Goal: Task Accomplishment & Management: Complete application form

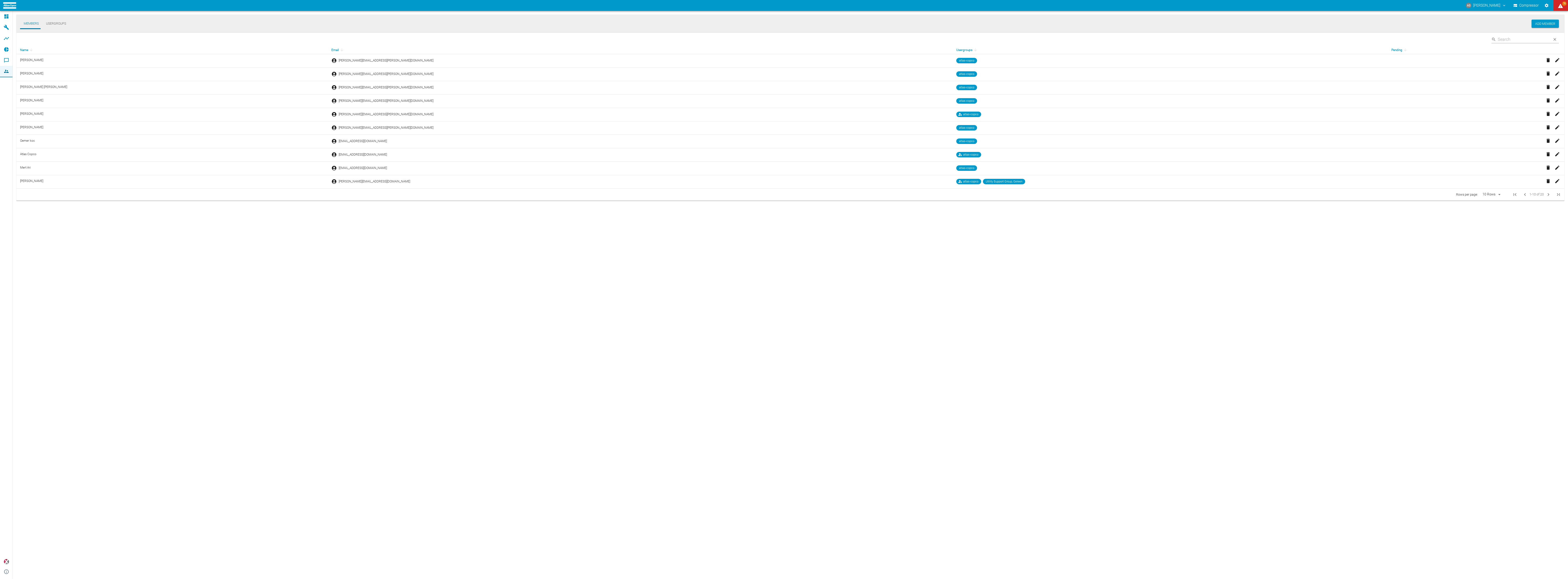
click at [55, 24] on button "Usergroups" at bounding box center [56, 24] width 27 height 11
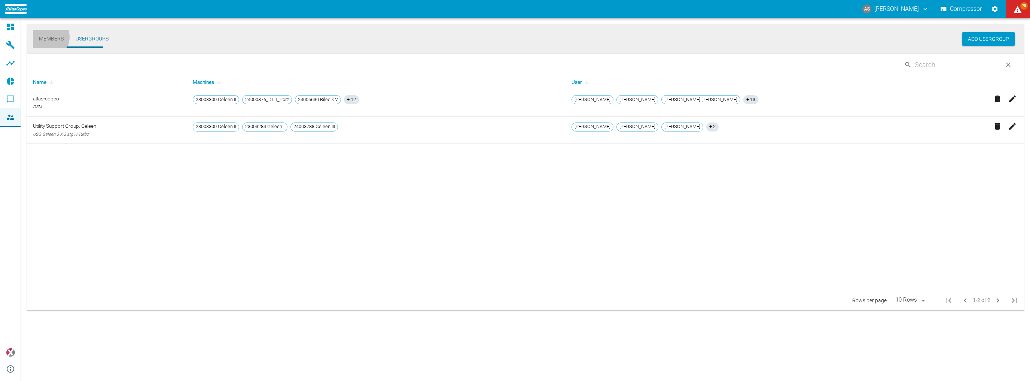
click at [45, 37] on button "Members" at bounding box center [51, 39] width 37 height 18
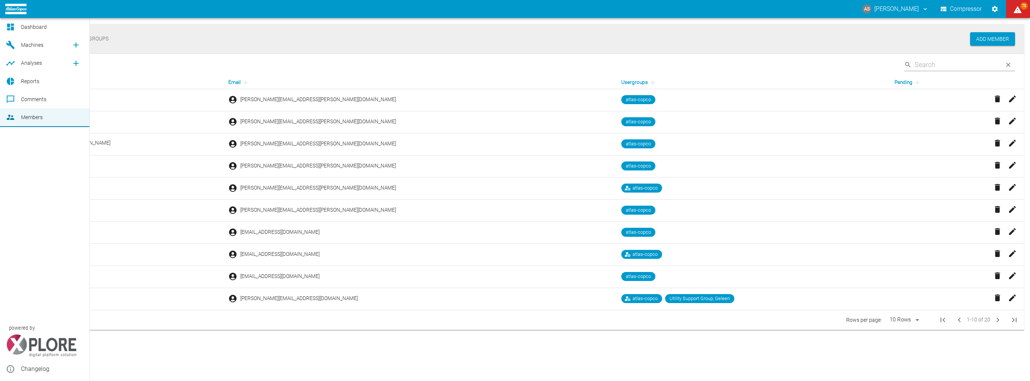
click at [39, 116] on span "Members" at bounding box center [32, 117] width 22 height 6
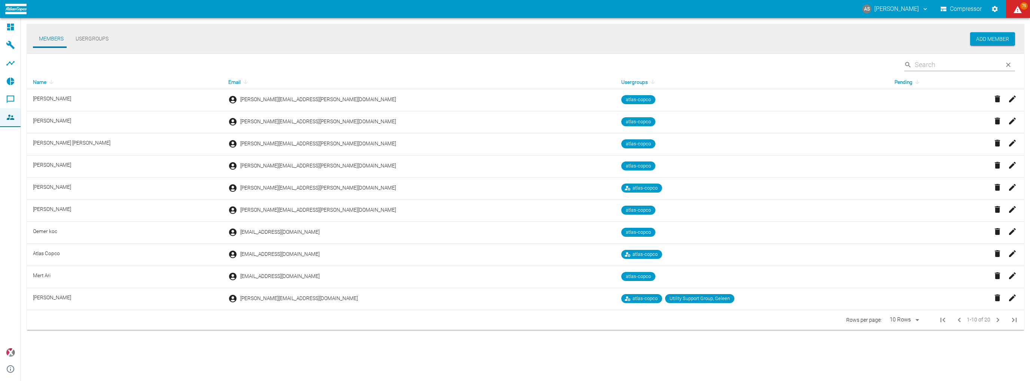
click at [466, 337] on div "Members Usergroups Add Member ​ Name Email Usergroups Pending [PERSON_NAME] [PE…" at bounding box center [525, 180] width 1009 height 324
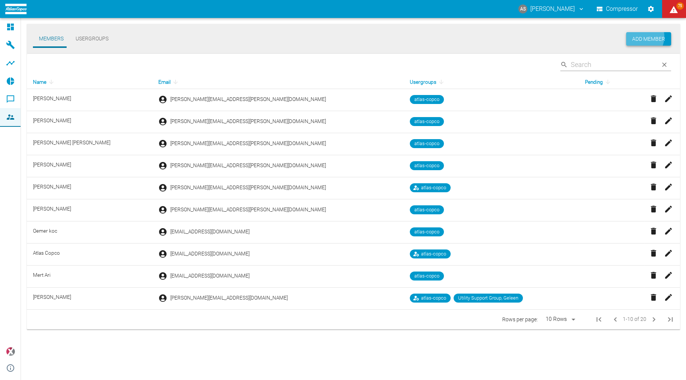
click at [648, 38] on button "Add Member" at bounding box center [648, 39] width 45 height 14
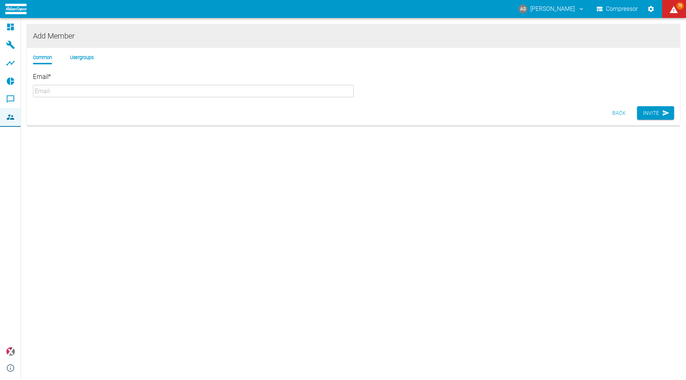
click at [237, 87] on input "Email *" at bounding box center [193, 91] width 321 height 12
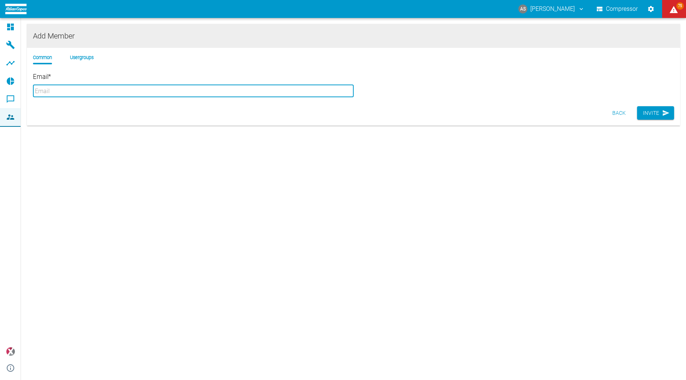
paste input "mailto:[EMAIL_ADDRESS][PERSON_NAME][DOMAIN_NAME]"
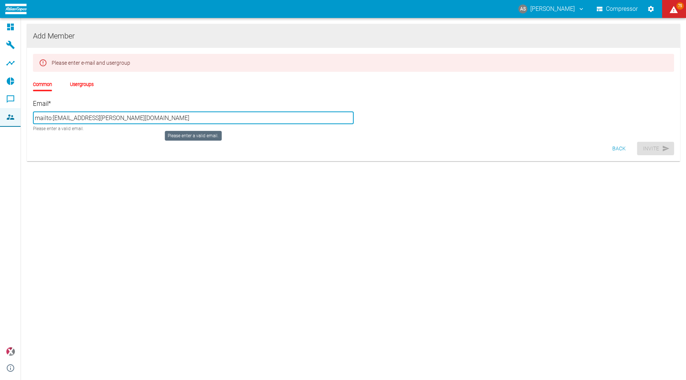
click at [90, 112] on input "mailto:[EMAIL_ADDRESS][PERSON_NAME][DOMAIN_NAME]" at bounding box center [193, 118] width 321 height 12
click at [100, 112] on input "mailto:[EMAIL_ADDRESS][PERSON_NAME]" at bounding box center [193, 118] width 321 height 12
click at [136, 139] on div "Back Invite" at bounding box center [353, 149] width 653 height 20
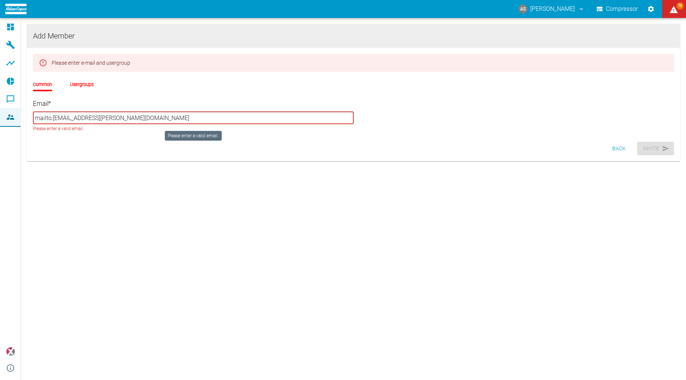
click at [48, 112] on input "mailto:[EMAIL_ADDRESS][PERSON_NAME][DOMAIN_NAME]" at bounding box center [193, 118] width 321 height 12
type input "m"
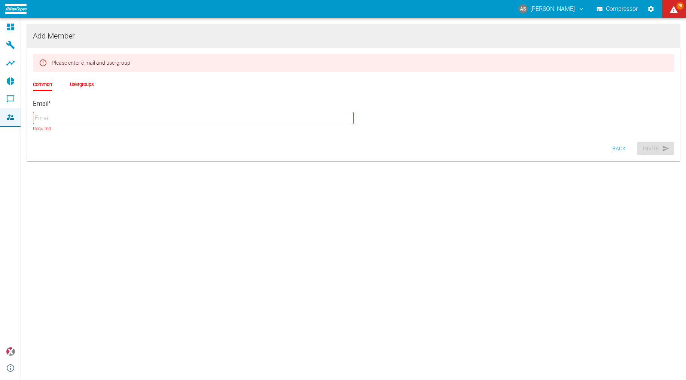
click at [169, 114] on input "Email *" at bounding box center [193, 118] width 321 height 12
paste input "[EMAIL_ADDRESS][PERSON_NAME][DOMAIN_NAME]"
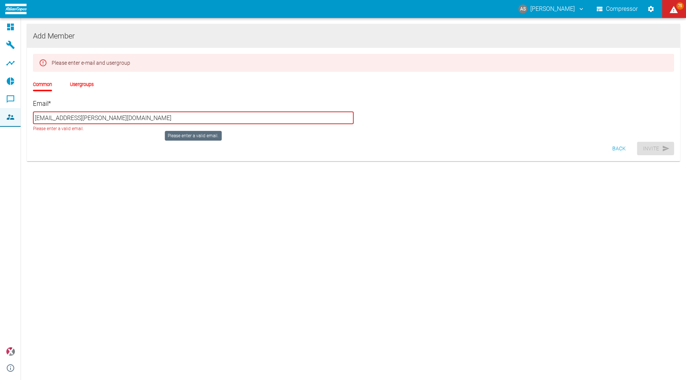
click at [78, 112] on input "[EMAIL_ADDRESS][PERSON_NAME][DOMAIN_NAME]" at bounding box center [193, 118] width 321 height 12
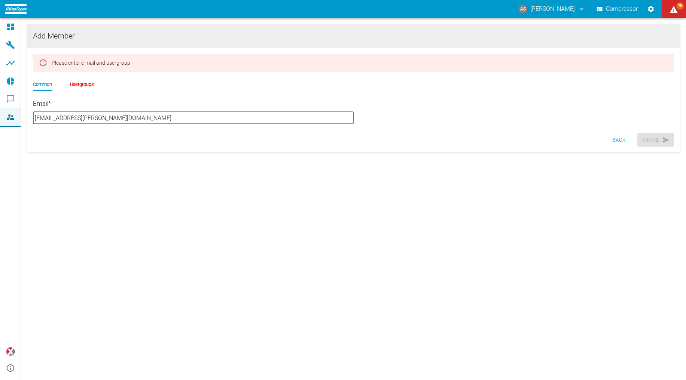
type input "[EMAIL_ADDRESS][PERSON_NAME][DOMAIN_NAME]"
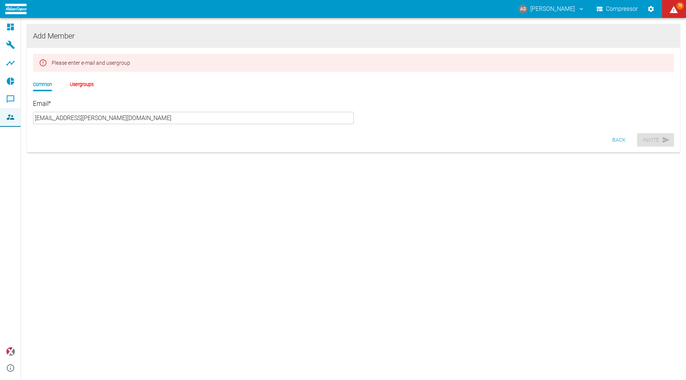
click at [85, 130] on div "Back Invite" at bounding box center [353, 140] width 653 height 20
click at [71, 81] on li "Usergroups" at bounding box center [82, 84] width 24 height 7
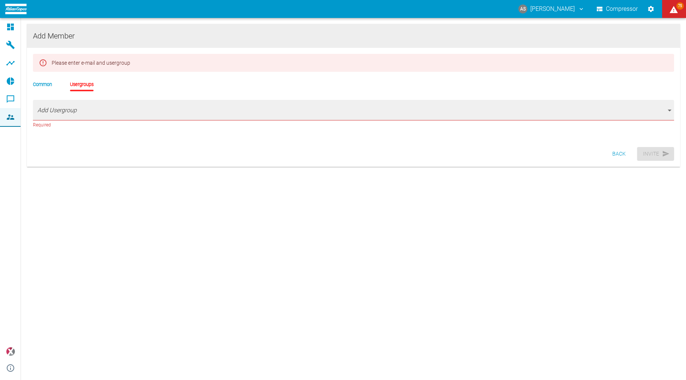
click at [72, 104] on body "AS [PERSON_NAME] Compressor 75 Dashboard Machines Analyses Reports Comments Mem…" at bounding box center [343, 190] width 686 height 380
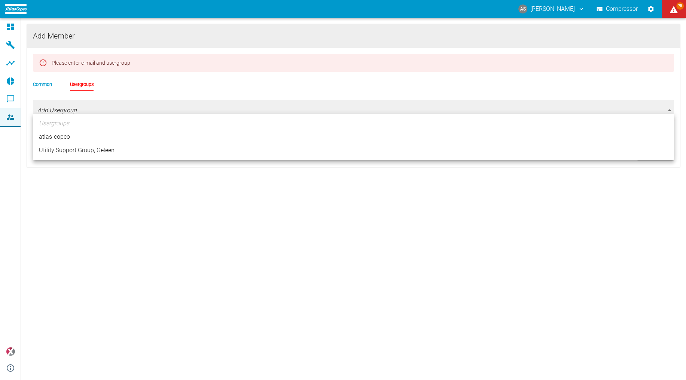
click at [70, 103] on div at bounding box center [343, 190] width 686 height 380
click at [67, 107] on body "AS [PERSON_NAME] Compressor 75 Dashboard Machines Analyses Reports Comments Mem…" at bounding box center [343, 190] width 686 height 380
click at [47, 104] on div at bounding box center [343, 190] width 686 height 380
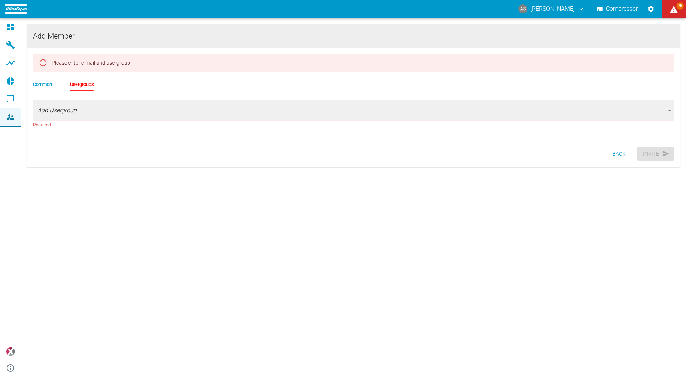
click at [47, 104] on body "AS [PERSON_NAME] Compressor 75 Dashboard Machines Analyses Reports Comments Mem…" at bounding box center [343, 190] width 686 height 380
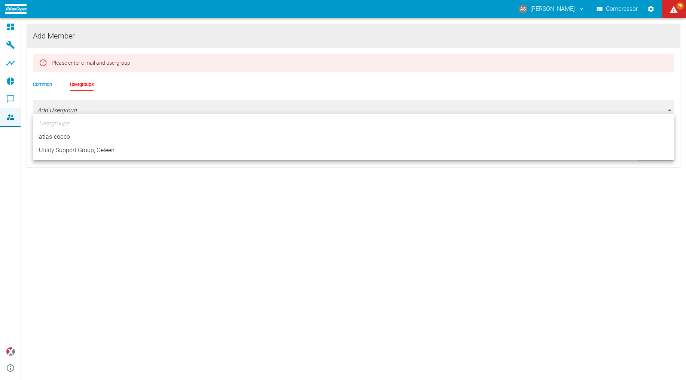
click at [49, 121] on ul "Usergroups atlas-copco Utility Support Group, Geleen" at bounding box center [353, 137] width 641 height 46
click at [57, 124] on ul "Usergroups atlas-copco Utility Support Group, Geleen" at bounding box center [353, 137] width 641 height 46
click at [41, 81] on div at bounding box center [343, 190] width 686 height 380
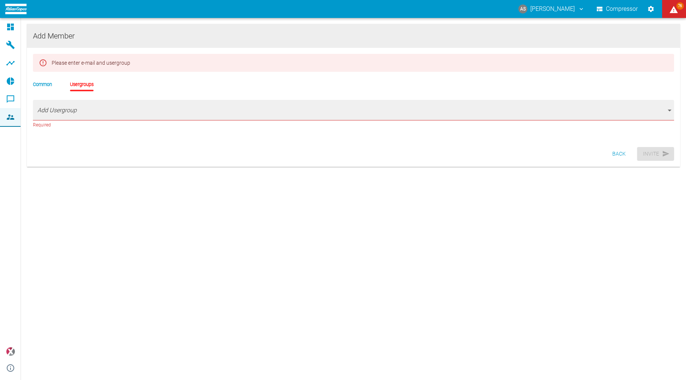
click at [41, 81] on li "Common" at bounding box center [42, 84] width 19 height 7
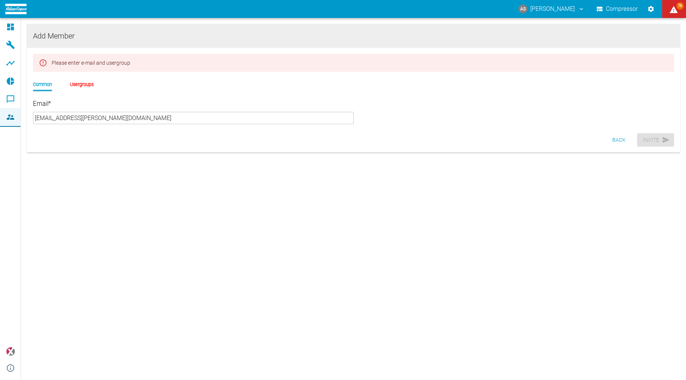
click at [161, 115] on input "[EMAIL_ADDRESS][PERSON_NAME][DOMAIN_NAME]" at bounding box center [193, 118] width 321 height 12
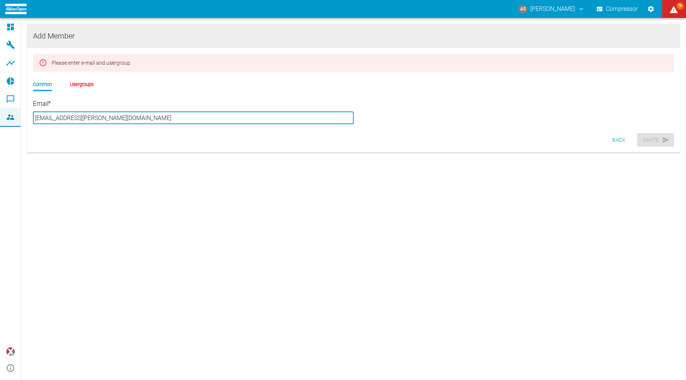
click at [132, 114] on input "[EMAIL_ADDRESS][PERSON_NAME][DOMAIN_NAME]" at bounding box center [193, 118] width 321 height 12
click at [75, 81] on li "Usergroups" at bounding box center [82, 84] width 24 height 7
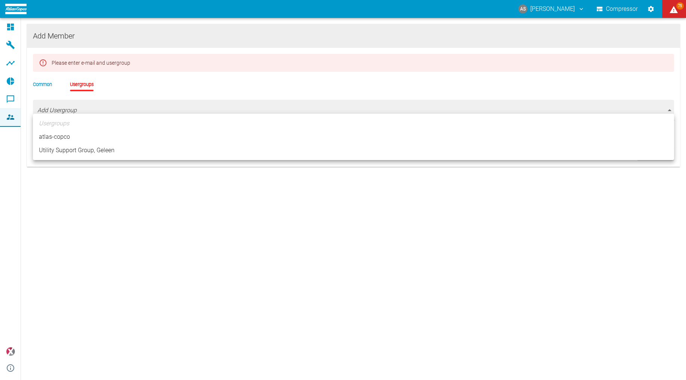
click at [69, 103] on body "AS [PERSON_NAME] Compressor 75 Dashboard Machines Analyses Reports Comments Mem…" at bounding box center [343, 190] width 686 height 380
click at [58, 124] on ul "Usergroups atlas-copco Utility Support Group, Geleen" at bounding box center [353, 137] width 641 height 46
click at [59, 102] on div at bounding box center [343, 190] width 686 height 380
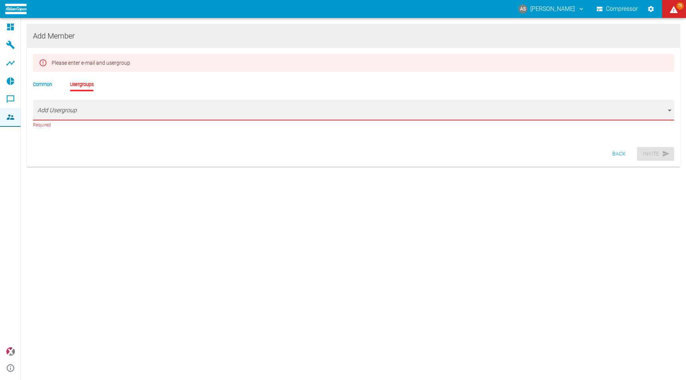
click at [128, 81] on div "Common Usergroups" at bounding box center [353, 90] width 641 height 19
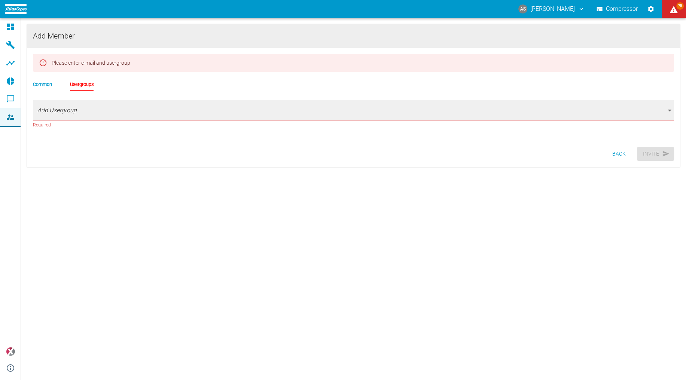
click at [44, 81] on li "Common" at bounding box center [42, 84] width 19 height 7
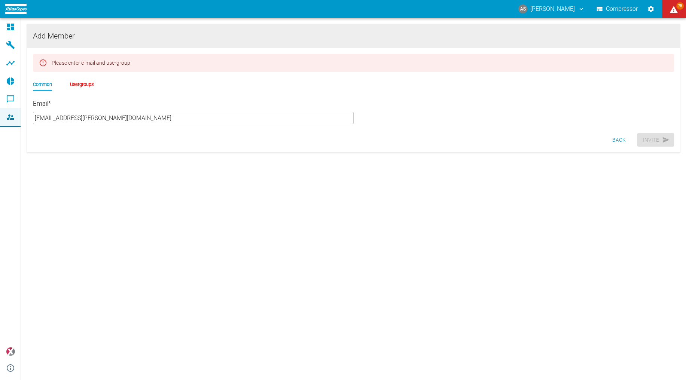
click at [41, 81] on li "Common" at bounding box center [42, 84] width 19 height 7
click at [97, 114] on input "[EMAIL_ADDRESS][PERSON_NAME][DOMAIN_NAME]" at bounding box center [193, 118] width 321 height 12
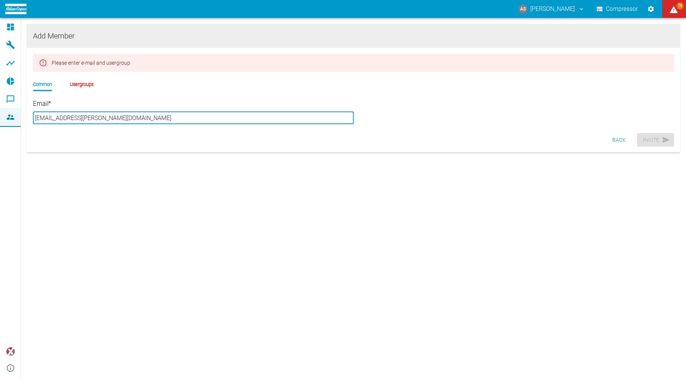
click at [94, 114] on input "[EMAIL_ADDRESS][PERSON_NAME][DOMAIN_NAME]" at bounding box center [193, 118] width 321 height 12
click at [70, 81] on li "Usergroups" at bounding box center [82, 84] width 24 height 7
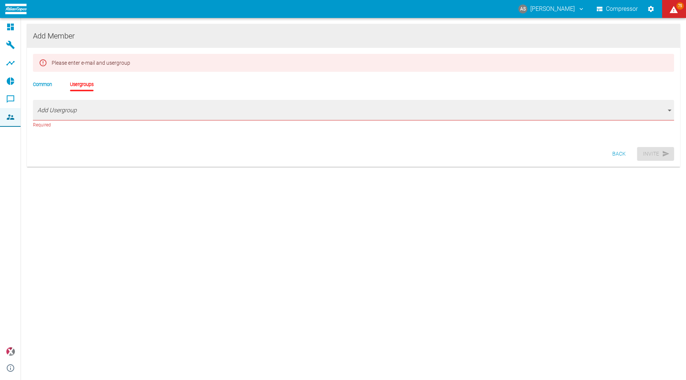
click at [118, 106] on body "AS [PERSON_NAME] Compressor 75 Dashboard Machines Analyses Reports Comments Mem…" at bounding box center [343, 190] width 686 height 380
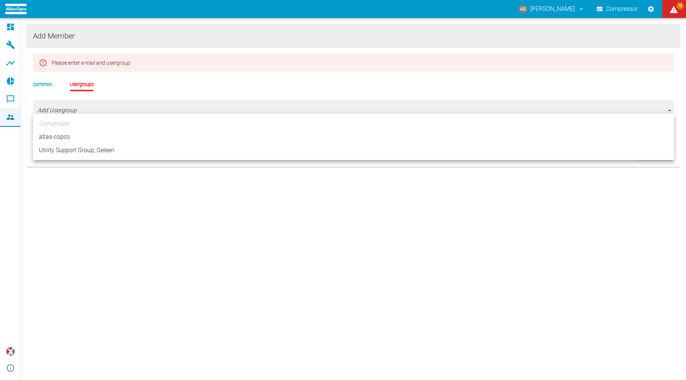
click at [39, 75] on div at bounding box center [343, 190] width 686 height 380
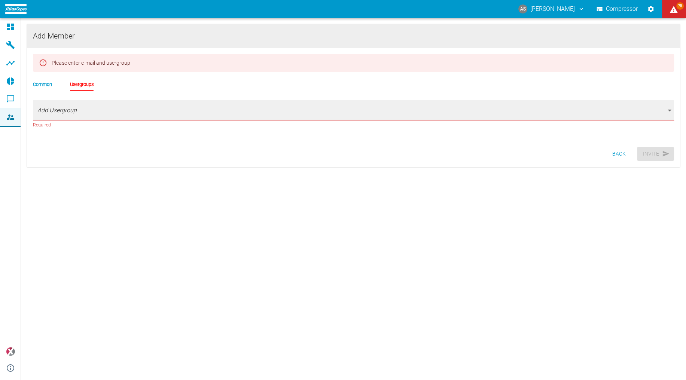
click at [39, 81] on li "Common" at bounding box center [42, 84] width 19 height 7
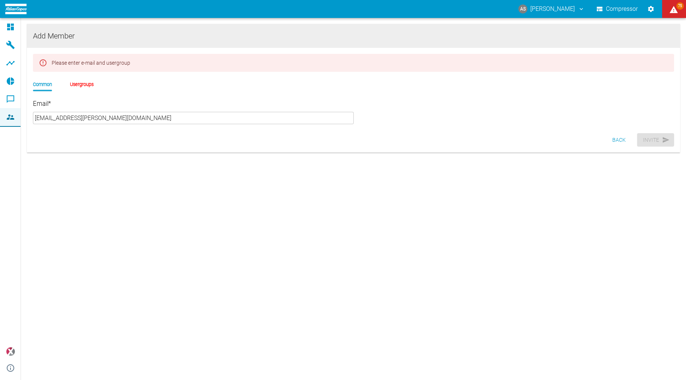
click at [113, 112] on input "[EMAIL_ADDRESS][PERSON_NAME][DOMAIN_NAME]" at bounding box center [193, 118] width 321 height 12
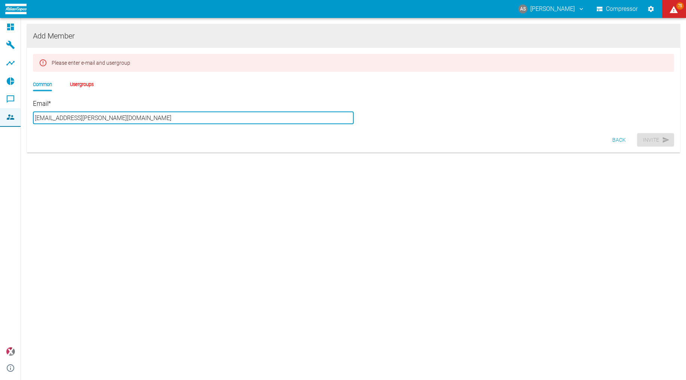
click at [44, 82] on li "Common" at bounding box center [42, 84] width 19 height 7
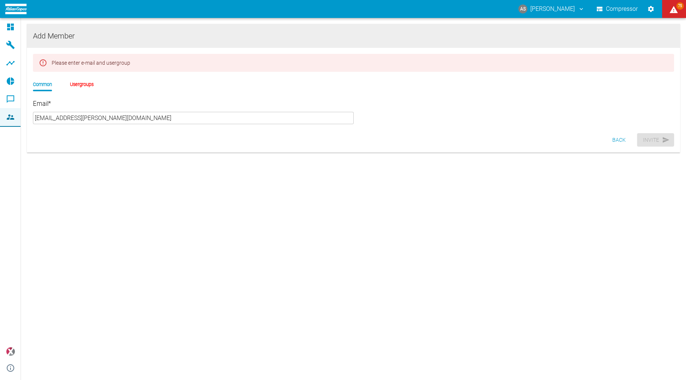
click at [625, 133] on button "Back" at bounding box center [619, 140] width 24 height 14
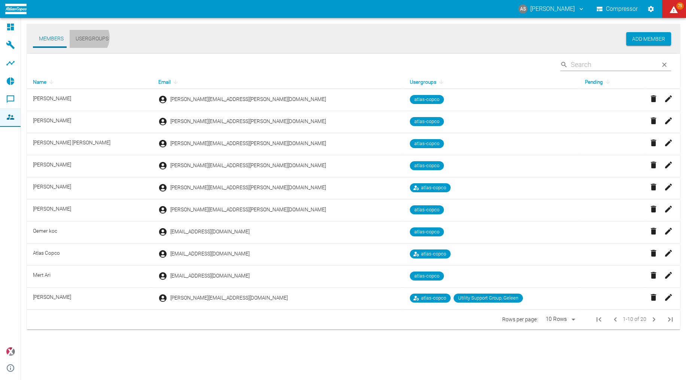
click at [84, 37] on button "Usergroups" at bounding box center [92, 39] width 45 height 18
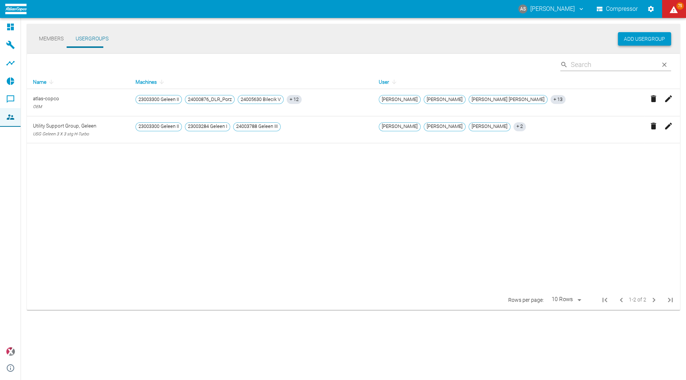
click at [649, 37] on button "Add Usergroup" at bounding box center [644, 39] width 53 height 14
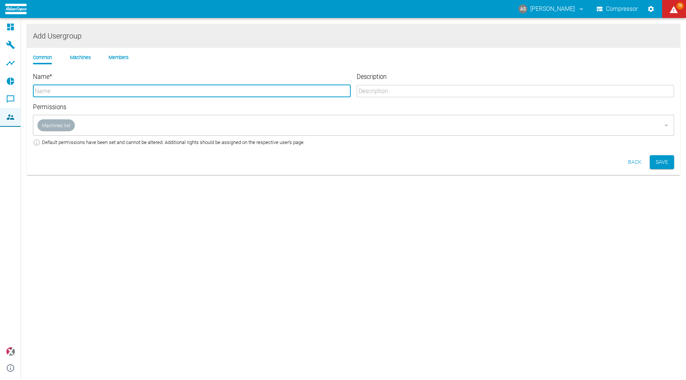
click at [102, 89] on input "Name *" at bounding box center [192, 91] width 318 height 12
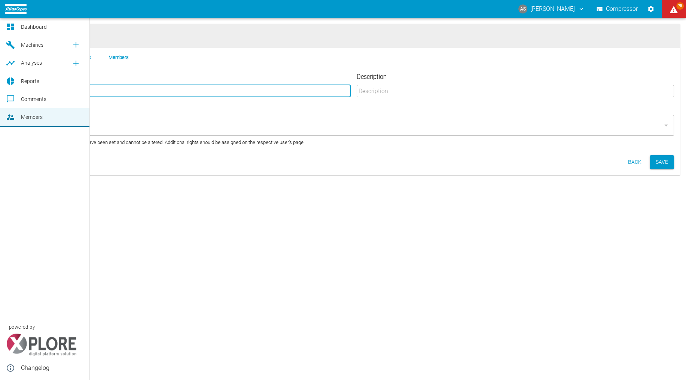
drag, startPoint x: 53, startPoint y: 85, endPoint x: 2, endPoint y: 85, distance: 51.3
click at [2, 85] on div "AS [PERSON_NAME] Compressor 75 Dashboard Machines Analyses Reports Comments Mem…" at bounding box center [343, 190] width 686 height 380
paste input "ş"
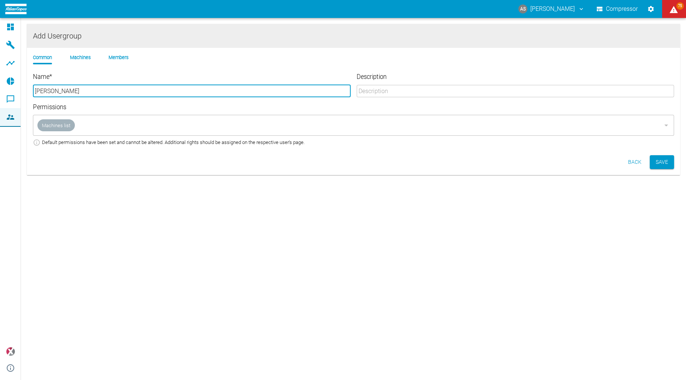
type input "[PERSON_NAME]"
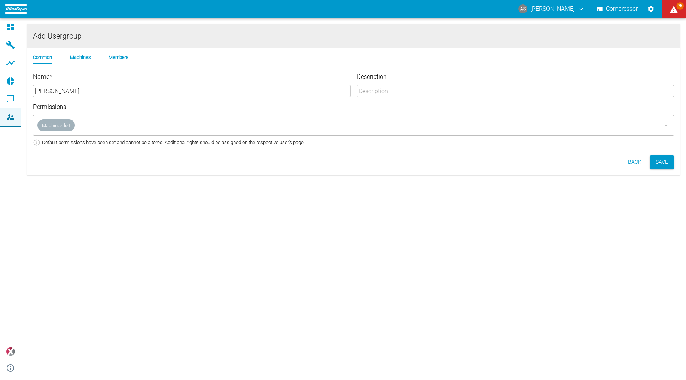
click at [102, 103] on label "Permissions" at bounding box center [273, 107] width 481 height 9
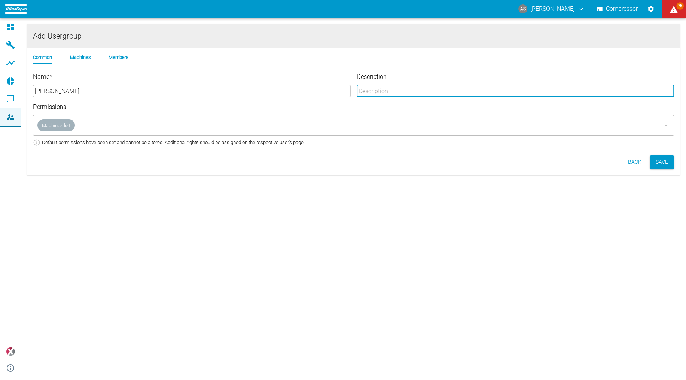
click at [388, 85] on input "Description" at bounding box center [516, 91] width 318 height 12
drag, startPoint x: 431, startPoint y: 85, endPoint x: 350, endPoint y: 91, distance: 81.4
click at [350, 91] on div "Name * [PERSON_NAME] ​ Description [PERSON_NAME] Group misc.Sites inTurkey ​ Pe…" at bounding box center [350, 106] width 647 height 79
paste input "ş Sınai ve Tıbbi Gazlar İstihsal Endüstri A.Ş."
click at [60, 120] on div "Machines list ​" at bounding box center [353, 125] width 641 height 21
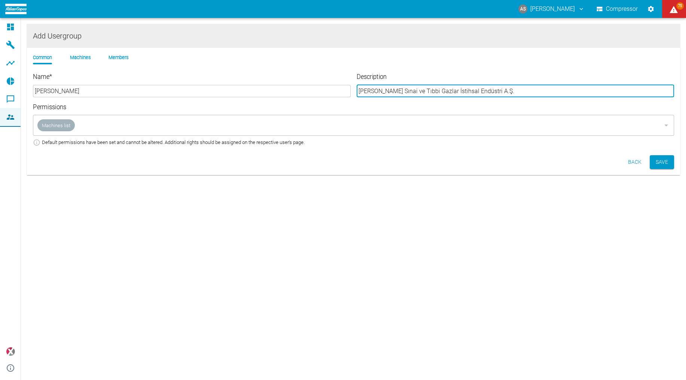
click at [60, 119] on div "Machines list ​" at bounding box center [353, 125] width 641 height 21
click at [667, 120] on div at bounding box center [666, 125] width 10 height 10
type input "[PERSON_NAME] Sınai ve Tıbbi Gazlar İstihsal Endüstri A.Ş."
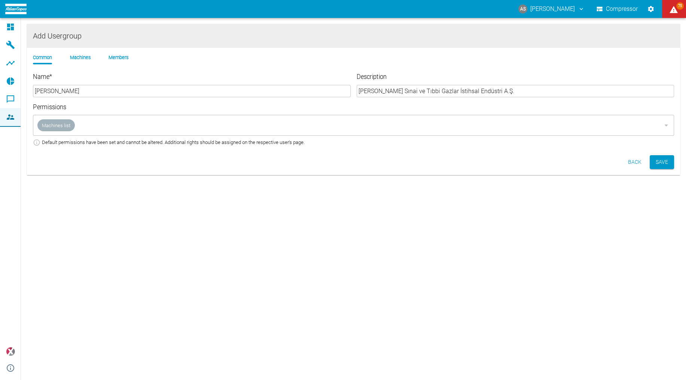
click at [55, 139] on small "Default permissions have been set and cannot be altered. Additional rights shou…" at bounding box center [173, 142] width 263 height 7
click at [70, 54] on li "Machines" at bounding box center [80, 57] width 21 height 7
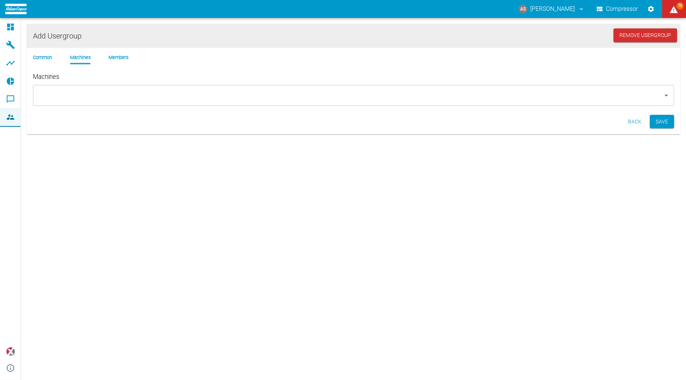
click at [40, 54] on li "Common" at bounding box center [42, 57] width 19 height 7
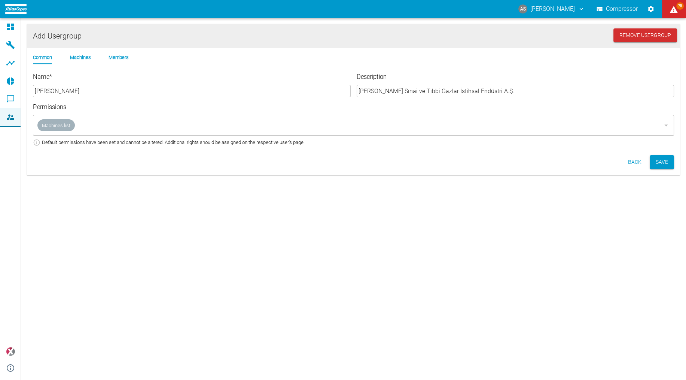
click at [70, 54] on li "Machines" at bounding box center [80, 57] width 21 height 7
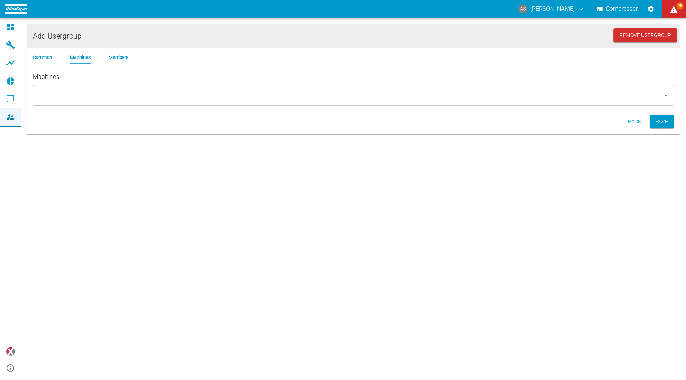
click at [109, 92] on input "Machines" at bounding box center [347, 95] width 623 height 14
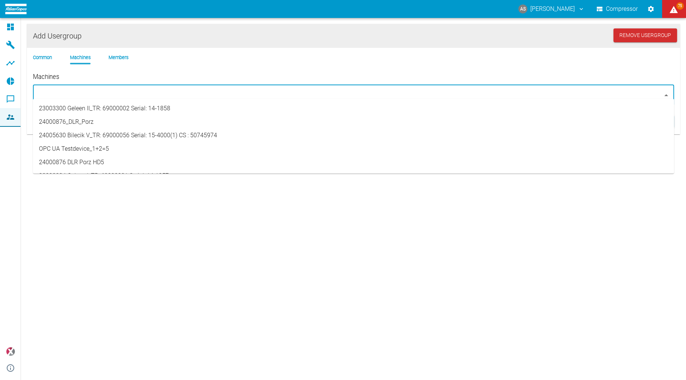
click at [86, 129] on li "24005630 Bilecik V_TR: 69000056 Serial: 15-4000(1) CS : 50745974" at bounding box center [353, 135] width 641 height 13
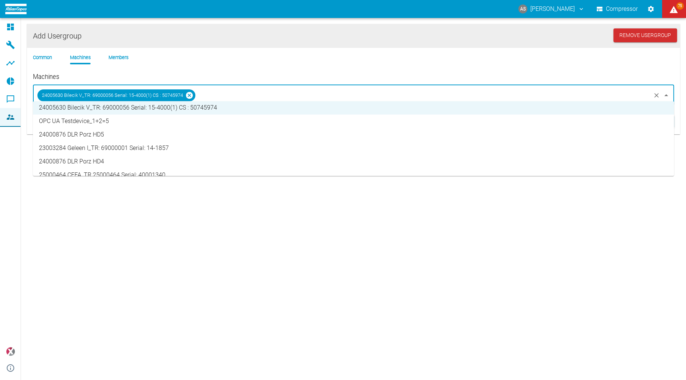
scroll to position [60, 0]
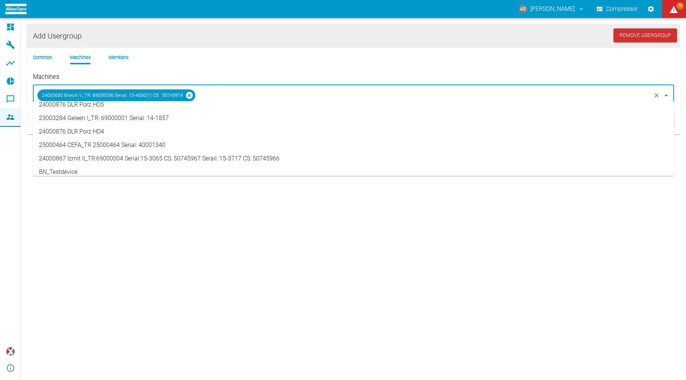
click at [95, 152] on li "24000867 Izmit II_TR:69000004 Serial:15-3065 CS: 50745967 Serail: 15-3717 CS: 5…" at bounding box center [353, 158] width 641 height 13
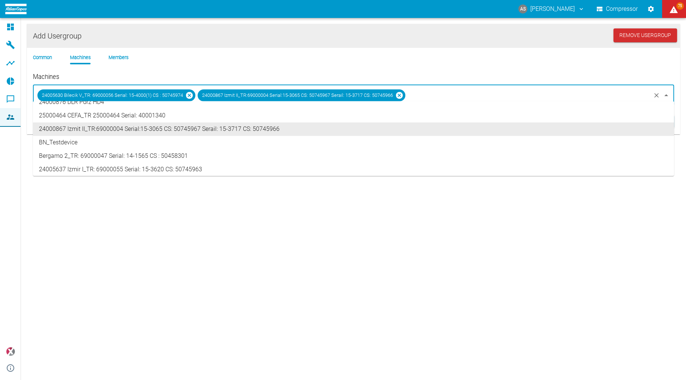
scroll to position [90, 0]
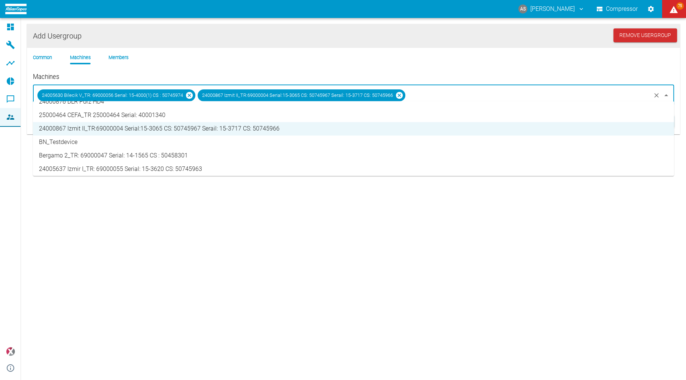
click at [93, 162] on li "24005637 Izmir I_TR: 69000055 Serial: 15-3620 CS: 50745963" at bounding box center [353, 168] width 641 height 13
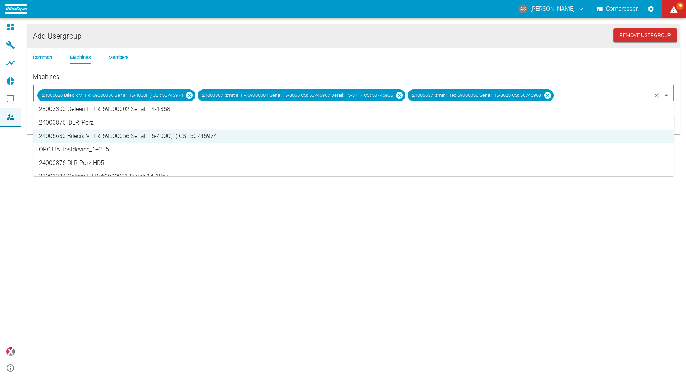
scroll to position [0, 0]
click at [109, 55] on li "Members" at bounding box center [119, 57] width 20 height 7
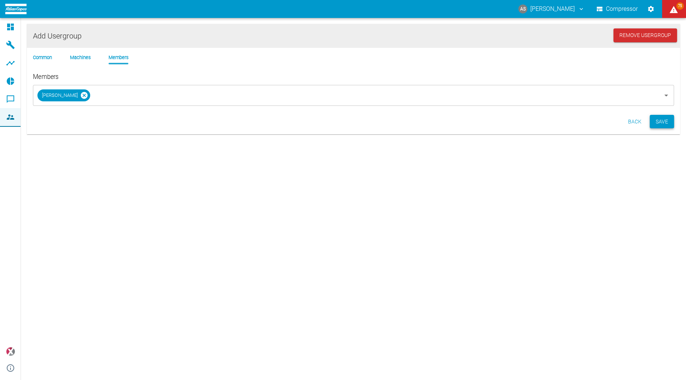
click at [665, 115] on button "Save" at bounding box center [662, 122] width 24 height 14
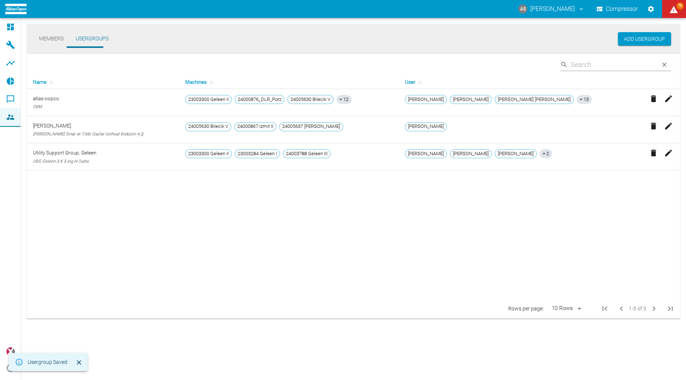
click at [276, 229] on table "Name Machines User atlas-copco OEM 23003300 Geleen II 24000876_DLR_Porz 2400563…" at bounding box center [353, 187] width 653 height 224
click at [664, 122] on icon "button" at bounding box center [668, 126] width 9 height 9
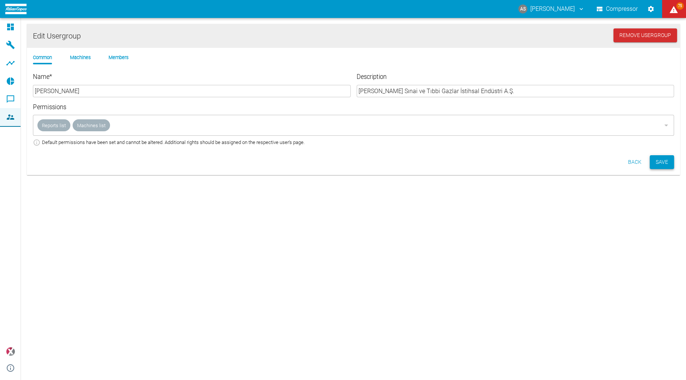
click at [657, 155] on button "Save" at bounding box center [662, 162] width 24 height 14
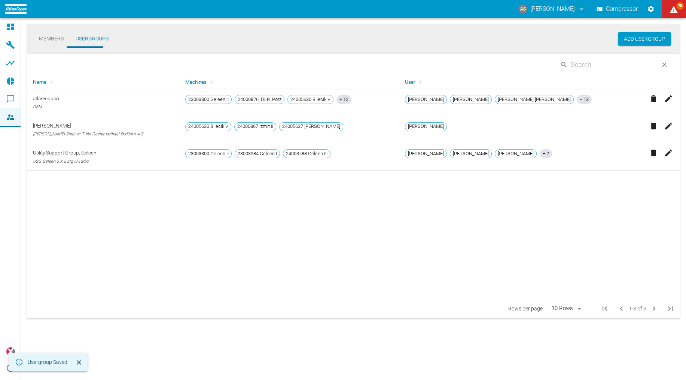
click at [51, 39] on button "Members" at bounding box center [51, 39] width 37 height 18
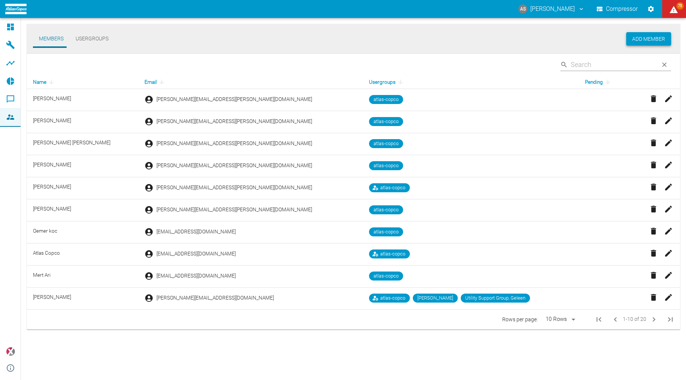
click at [662, 40] on button "Add Member" at bounding box center [648, 39] width 45 height 14
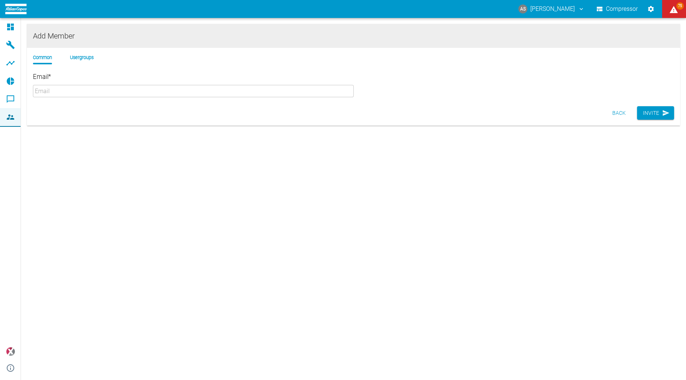
click at [105, 85] on input "Email *" at bounding box center [193, 91] width 321 height 12
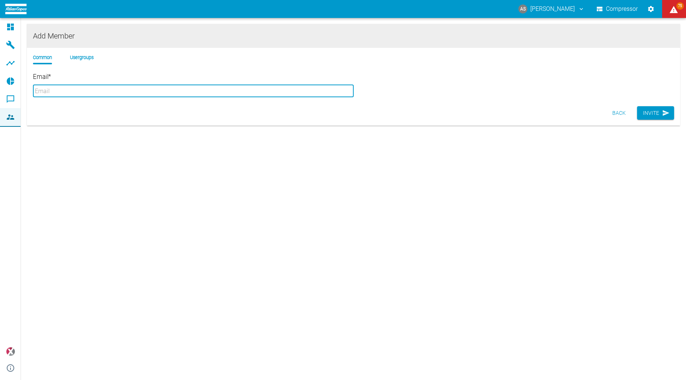
paste input "akif.ozmen@[PERSON_NAME]."
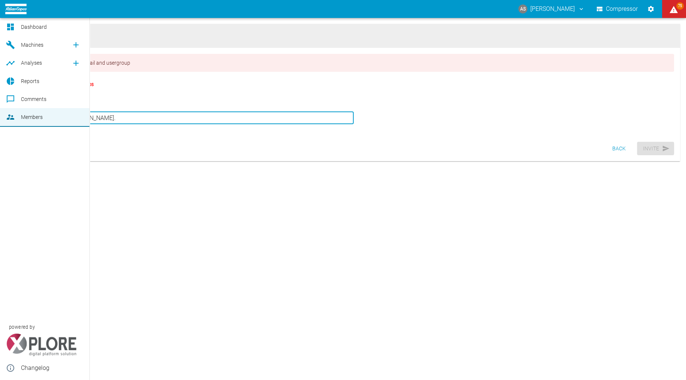
drag, startPoint x: 85, startPoint y: 113, endPoint x: 18, endPoint y: 106, distance: 67.0
click at [16, 108] on div "AS [PERSON_NAME] Compressor 75 Dashboard Machines Analyses Reports Comments Mem…" at bounding box center [343, 190] width 686 height 380
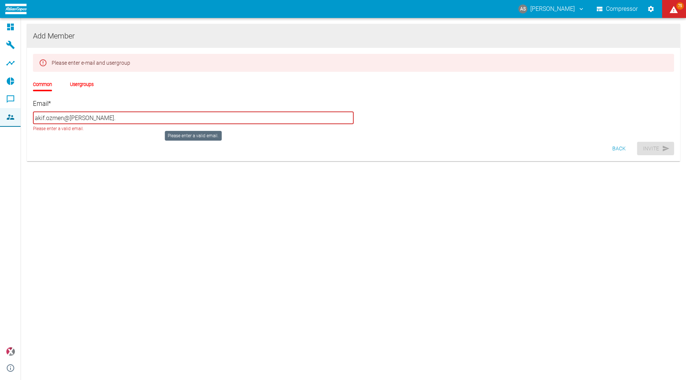
click at [118, 114] on input "akif.ozmen@[PERSON_NAME]." at bounding box center [193, 118] width 321 height 12
drag, startPoint x: 112, startPoint y: 113, endPoint x: 22, endPoint y: 114, distance: 90.2
click at [22, 114] on div "Add Member Please enter e-mail and usergroup Common Usergroups Email * akif.ozm…" at bounding box center [353, 103] width 665 height 170
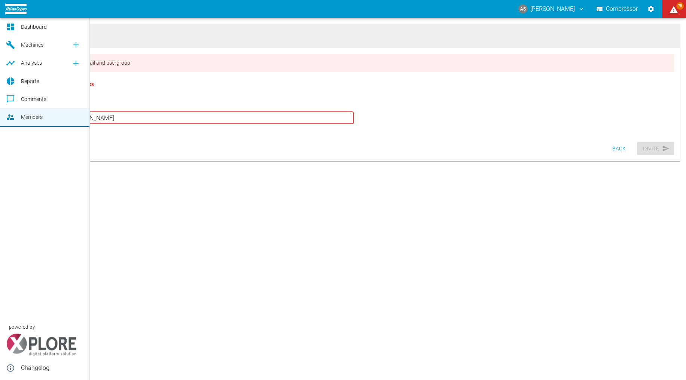
paste input "[EMAIL_ADDRESS][PERSON_NAME][DOMAIN_NAME]"
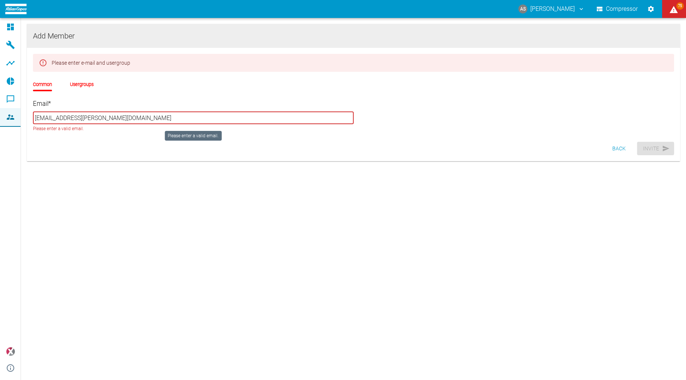
click at [76, 113] on input "[EMAIL_ADDRESS][PERSON_NAME][DOMAIN_NAME]" at bounding box center [193, 118] width 321 height 12
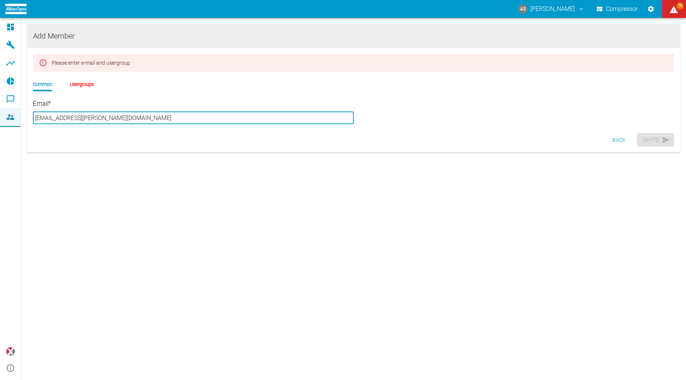
type input "[EMAIL_ADDRESS][PERSON_NAME][DOMAIN_NAME]"
click at [111, 138] on div "Back Invite" at bounding box center [353, 140] width 653 height 20
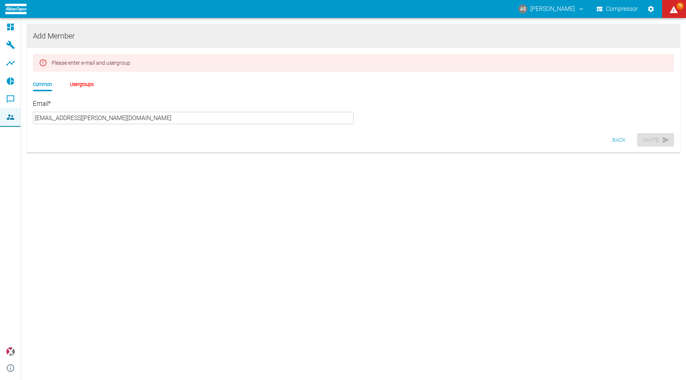
click at [70, 81] on li "Usergroups" at bounding box center [82, 84] width 24 height 7
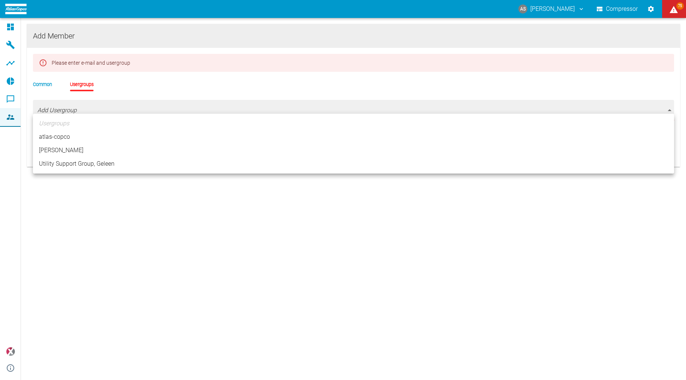
click at [61, 107] on body "AS [PERSON_NAME] Compressor 75 Dashboard Machines Analyses Reports Comments Mem…" at bounding box center [343, 190] width 686 height 380
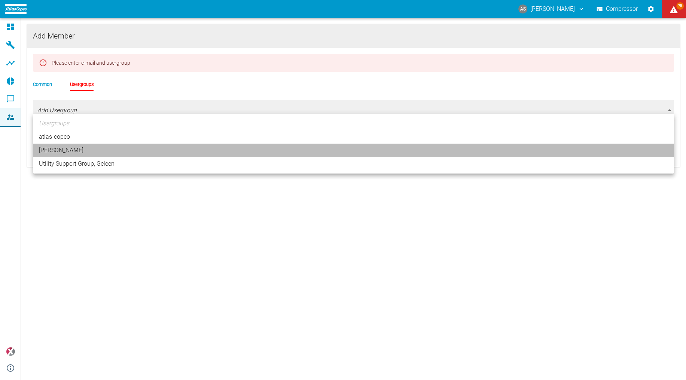
click at [53, 144] on li "[PERSON_NAME]" at bounding box center [353, 150] width 641 height 13
type input "[object Object]"
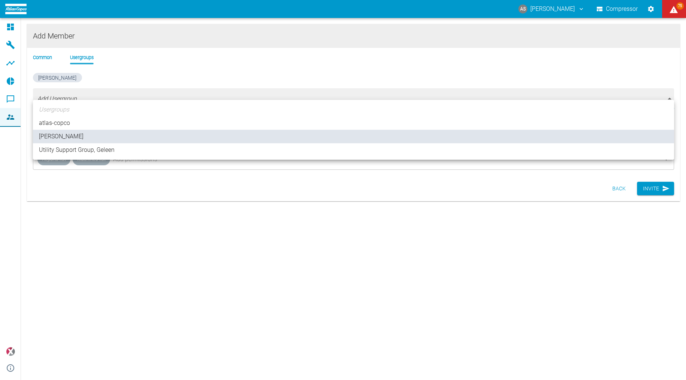
click at [648, 173] on div at bounding box center [343, 190] width 686 height 380
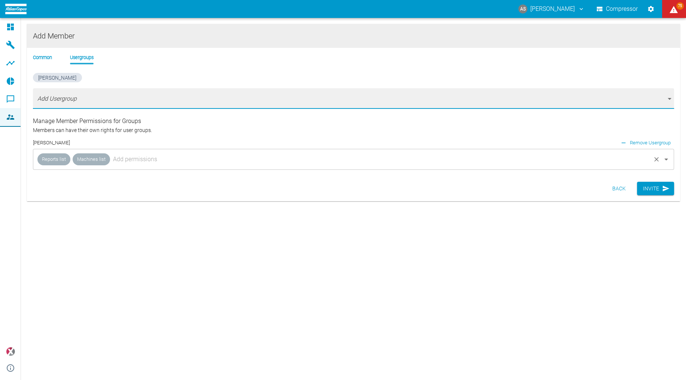
click at [124, 152] on input "text" at bounding box center [380, 159] width 539 height 14
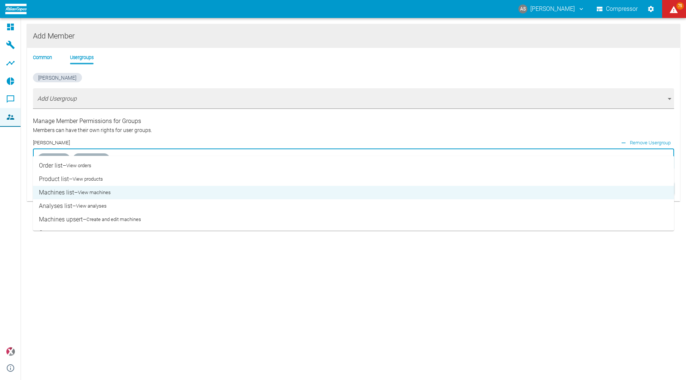
click at [93, 200] on li "Analyses list – View analyses" at bounding box center [353, 206] width 641 height 13
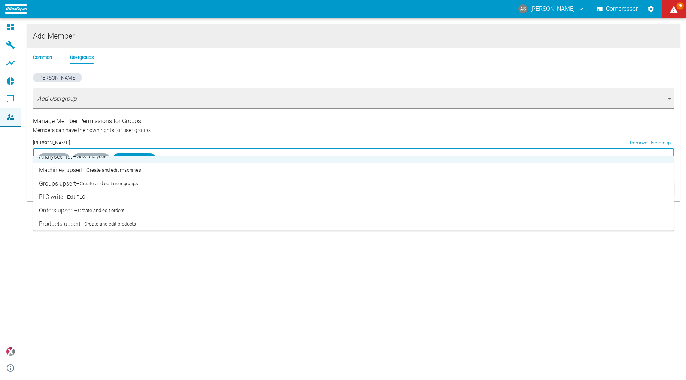
scroll to position [60, 0]
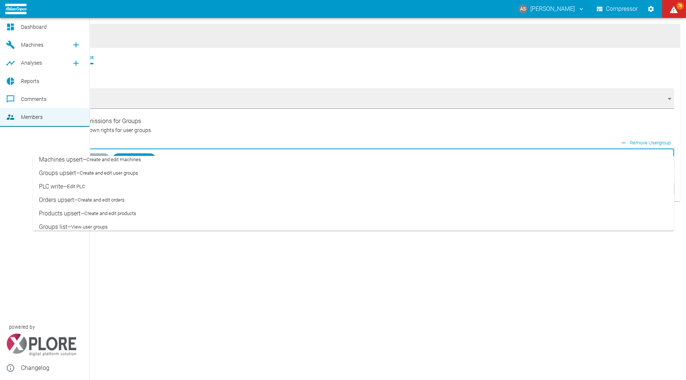
drag, startPoint x: 103, startPoint y: 216, endPoint x: 10, endPoint y: 208, distance: 92.8
click at [10, 208] on body "AS [PERSON_NAME] Compressor 76 Dashboard Machines Analyses Reports Comments Mem…" at bounding box center [343, 190] width 686 height 380
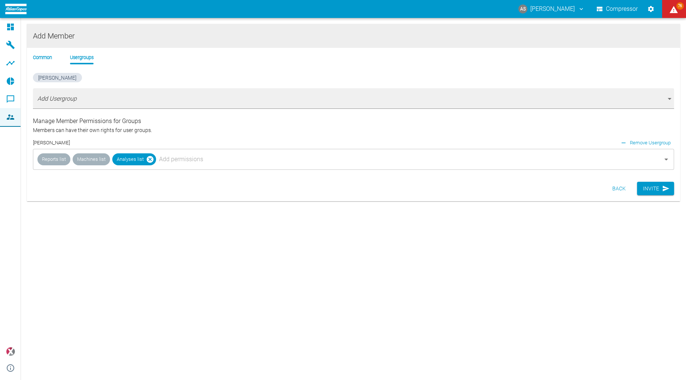
click at [137, 240] on div "Add Member Common Usergroups [PERSON_NAME] Add Usergroup [object Object] Manage…" at bounding box center [353, 199] width 665 height 362
click at [160, 152] on input "text" at bounding box center [403, 159] width 493 height 14
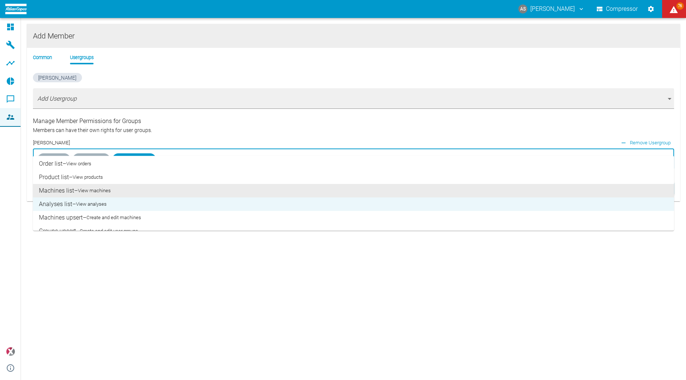
scroll to position [0, 0]
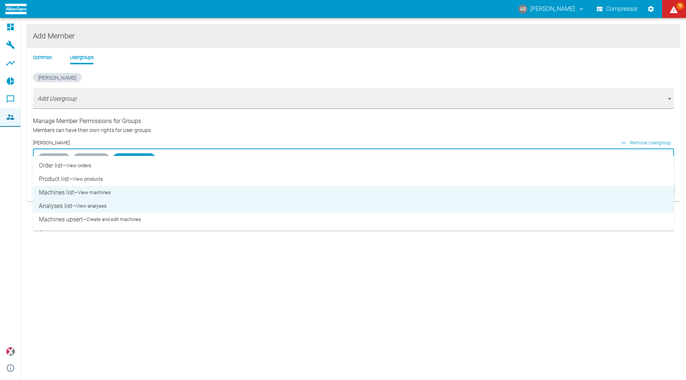
click at [83, 176] on small "View products" at bounding box center [88, 179] width 30 height 7
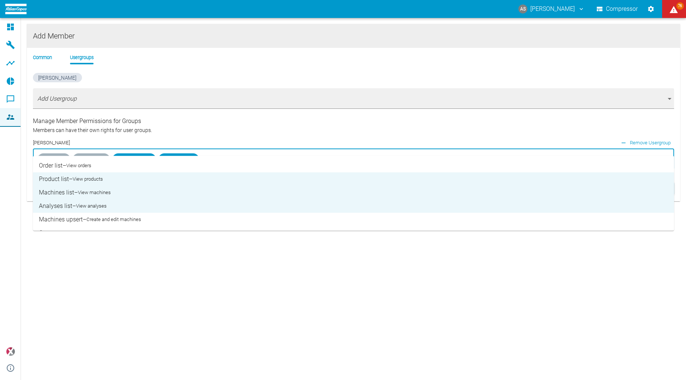
click at [80, 165] on small "View orders" at bounding box center [78, 165] width 25 height 7
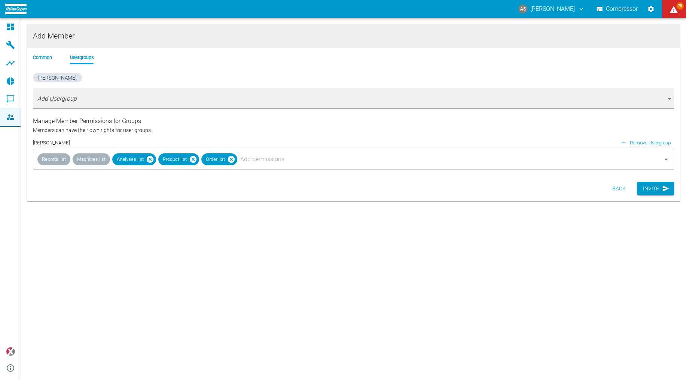
click at [613, 272] on div "Add Member Common Usergroups [PERSON_NAME] Add Usergroup [object Object] Manage…" at bounding box center [353, 199] width 665 height 362
click at [655, 182] on button "Invite" at bounding box center [655, 189] width 37 height 14
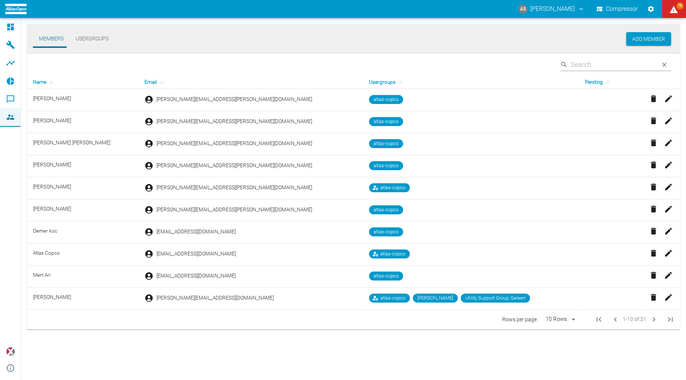
click at [345, 349] on div "Members Usergroups Add Member ​ Name Email Usergroups Pending [PERSON_NAME] [PE…" at bounding box center [353, 199] width 665 height 362
click at [43, 39] on button "Members" at bounding box center [51, 39] width 37 height 18
click at [661, 42] on button "Add Member" at bounding box center [648, 39] width 45 height 14
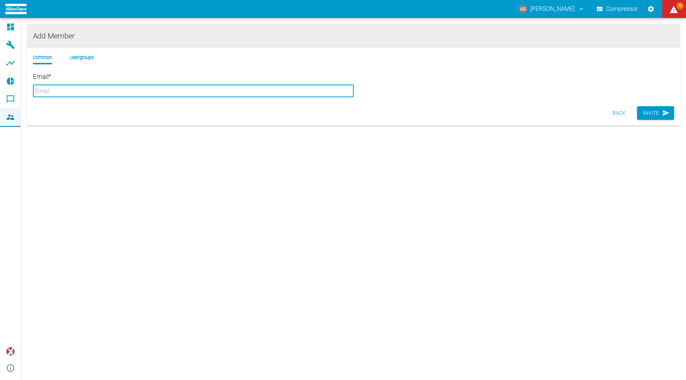
click at [129, 85] on input "Email *" at bounding box center [193, 91] width 321 height 12
paste input "[EMAIL_ADDRESS][PERSON_NAME][DOMAIN_NAME]"
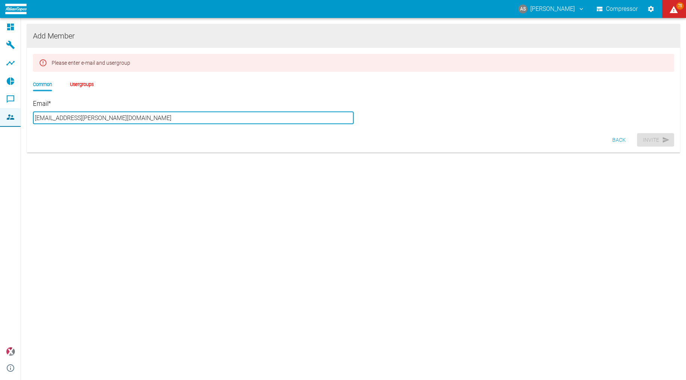
type input "[EMAIL_ADDRESS][PERSON_NAME][DOMAIN_NAME]"
click at [75, 81] on li "Usergroups" at bounding box center [82, 84] width 24 height 7
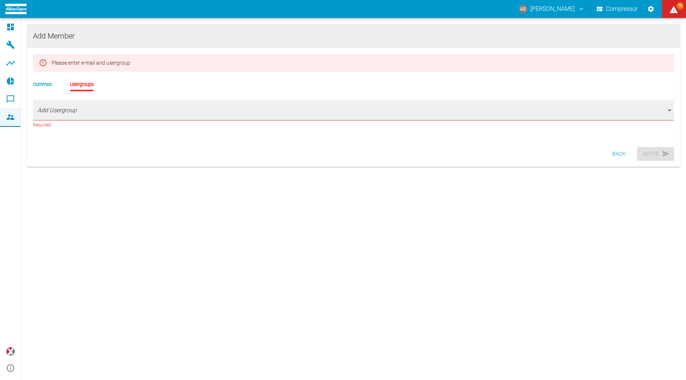
click at [59, 102] on body "AS [PERSON_NAME] Compressor 75 Dashboard Machines Analyses Reports Comments Mem…" at bounding box center [343, 190] width 686 height 380
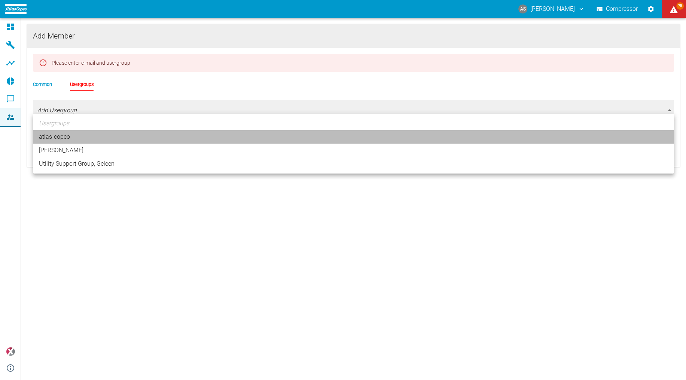
click at [55, 131] on li "atlas-copco" at bounding box center [353, 136] width 641 height 13
click at [55, 144] on li "[PERSON_NAME]" at bounding box center [353, 150] width 641 height 13
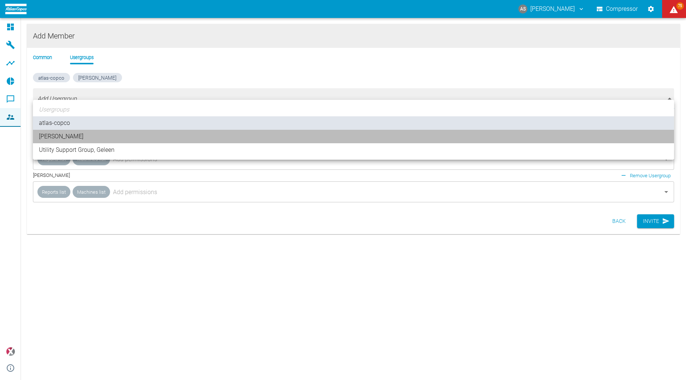
click at [62, 131] on li "[PERSON_NAME]" at bounding box center [353, 136] width 641 height 13
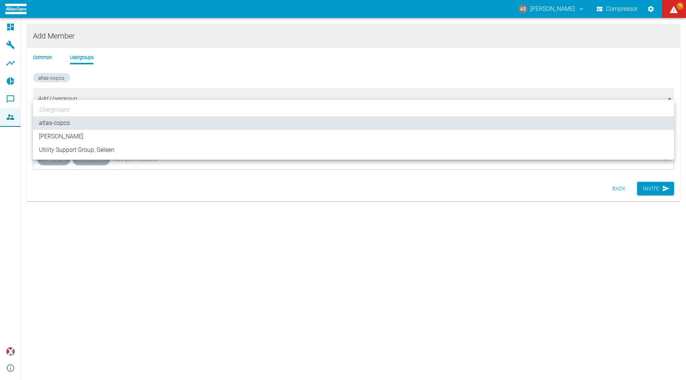
click at [46, 130] on li "[PERSON_NAME]" at bounding box center [353, 136] width 641 height 13
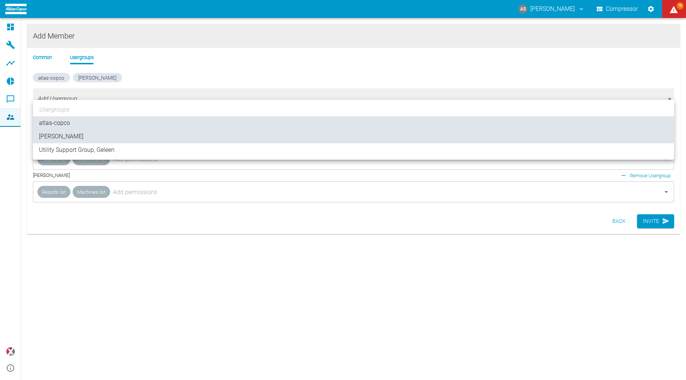
click at [192, 231] on div at bounding box center [343, 190] width 686 height 380
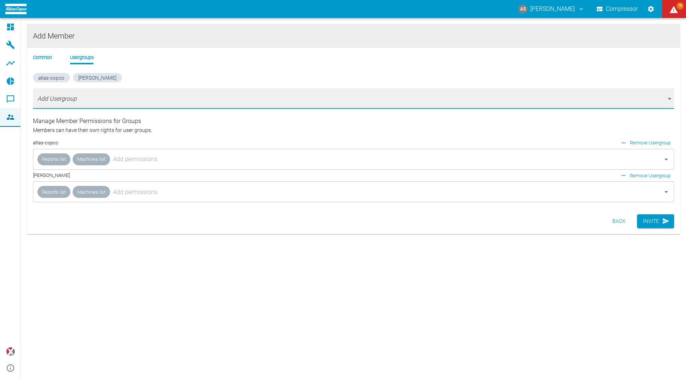
click at [650, 139] on small "Remove Usergroup" at bounding box center [650, 143] width 41 height 9
type input "[object Object]"
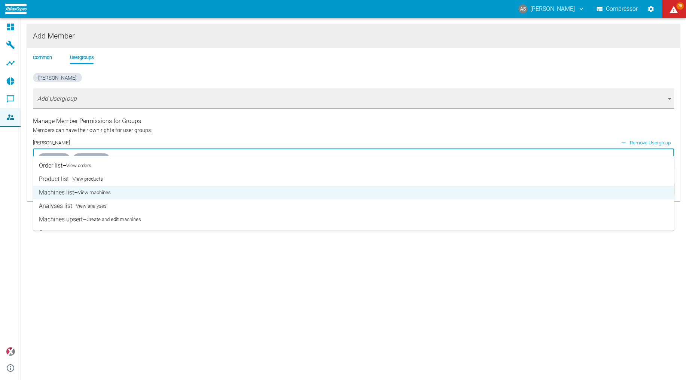
click at [111, 152] on input "text" at bounding box center [380, 159] width 539 height 14
click at [75, 173] on li "Product list – View products" at bounding box center [353, 179] width 641 height 13
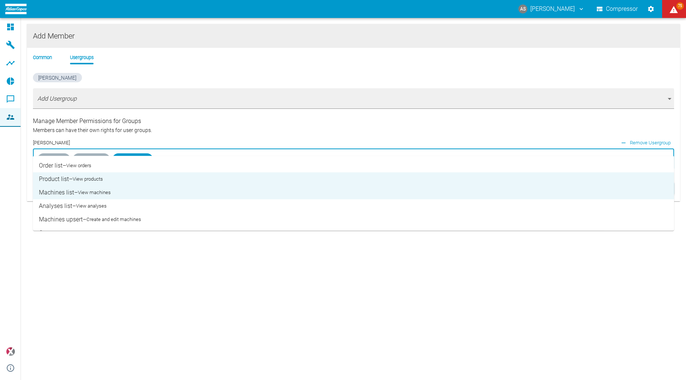
click at [76, 203] on small "View analyses" at bounding box center [91, 206] width 31 height 7
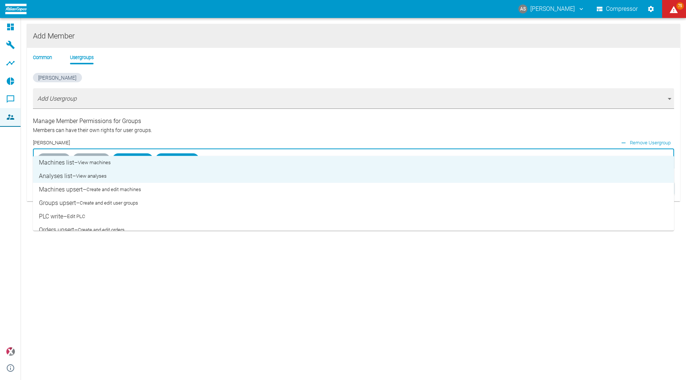
scroll to position [60, 0]
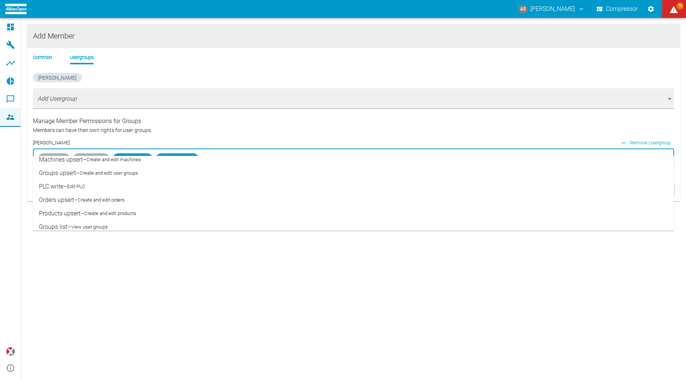
click at [83, 224] on small "View user groups" at bounding box center [89, 227] width 37 height 7
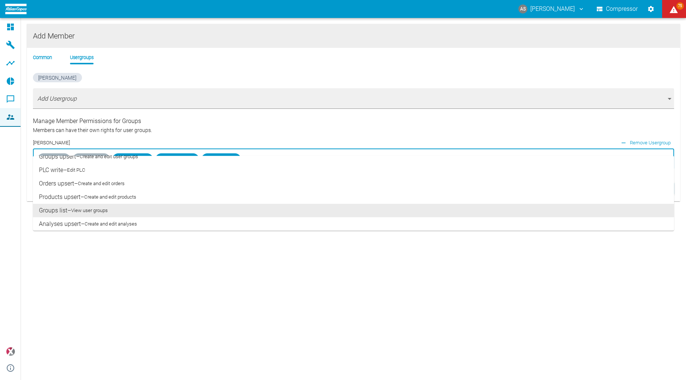
scroll to position [90, 0]
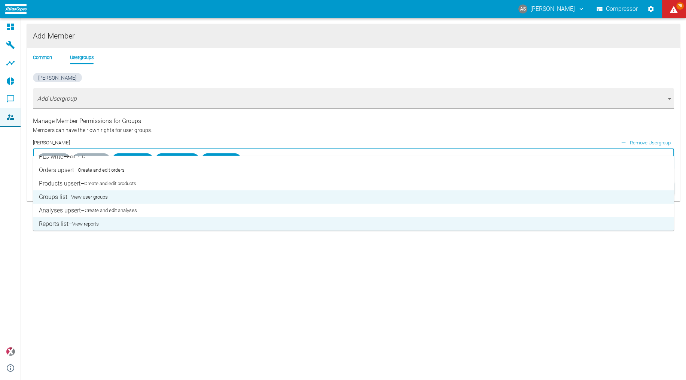
click at [616, 60] on div "Common Usergroups" at bounding box center [353, 63] width 641 height 19
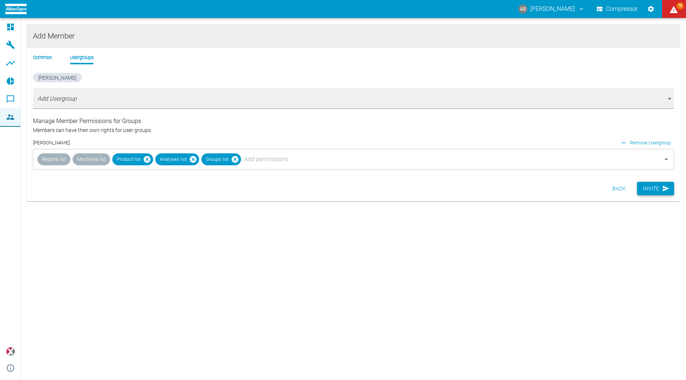
click at [656, 182] on button "Invite" at bounding box center [655, 189] width 37 height 14
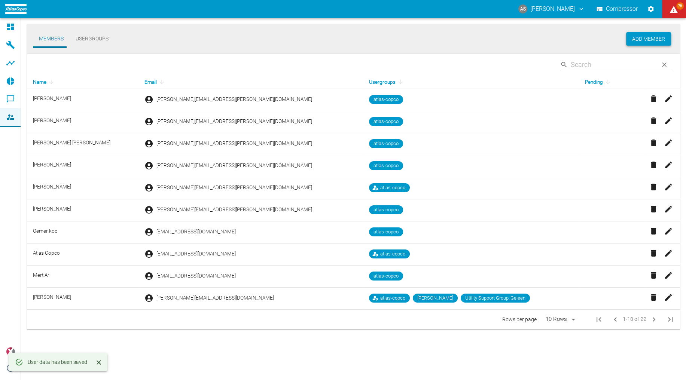
click at [645, 39] on button "Add Member" at bounding box center [648, 39] width 45 height 14
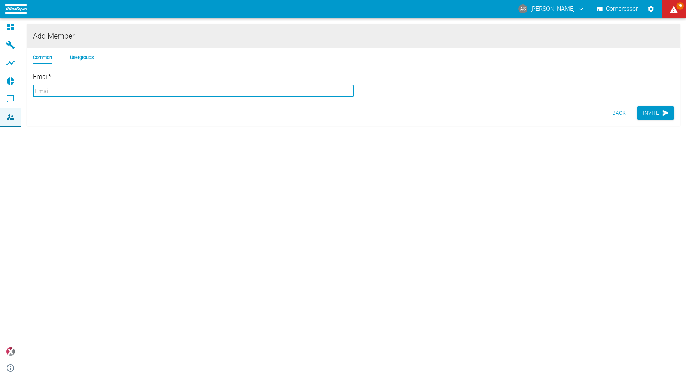
click at [81, 86] on input "Email *" at bounding box center [193, 91] width 321 height 12
paste input "[EMAIL_ADDRESS][PERSON_NAME][DOMAIN_NAME]"
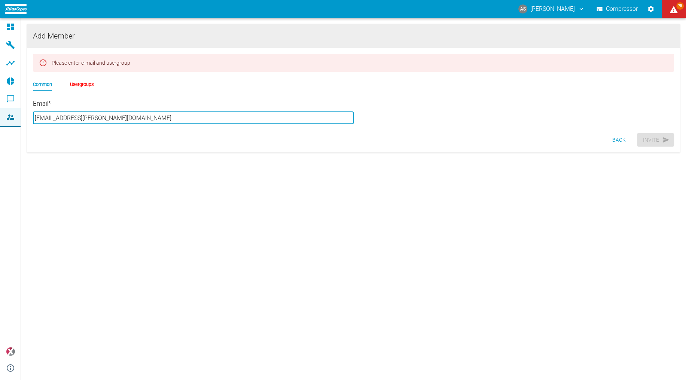
type input "[EMAIL_ADDRESS][PERSON_NAME][DOMAIN_NAME]"
click at [75, 81] on li "Usergroups" at bounding box center [82, 84] width 24 height 7
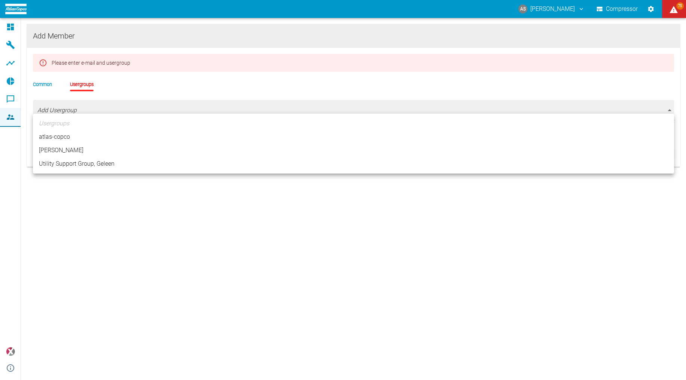
click at [64, 104] on body "AS [PERSON_NAME] Compressor 75 Dashboard Machines Analyses Reports Comments Mem…" at bounding box center [343, 190] width 686 height 380
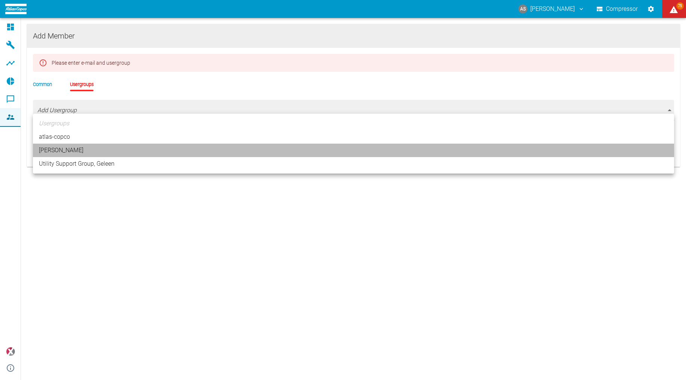
click at [52, 144] on li "[PERSON_NAME]" at bounding box center [353, 150] width 641 height 13
type input "[object Object]"
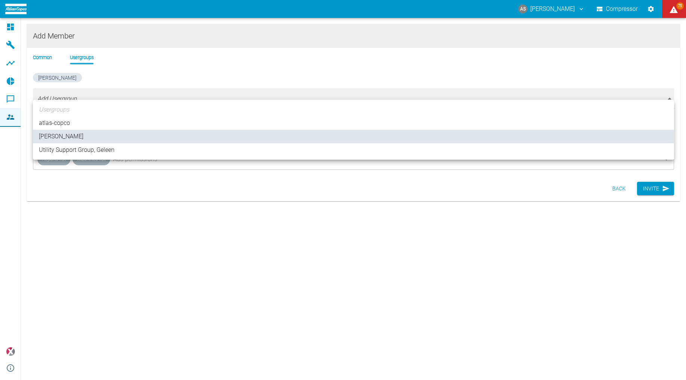
click at [544, 182] on div at bounding box center [343, 190] width 686 height 380
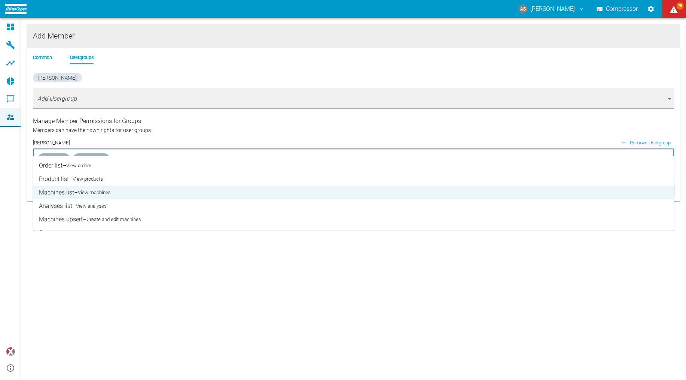
click at [129, 152] on input "text" at bounding box center [380, 159] width 539 height 14
click at [101, 200] on li "Analyses list – View analyses" at bounding box center [353, 206] width 641 height 13
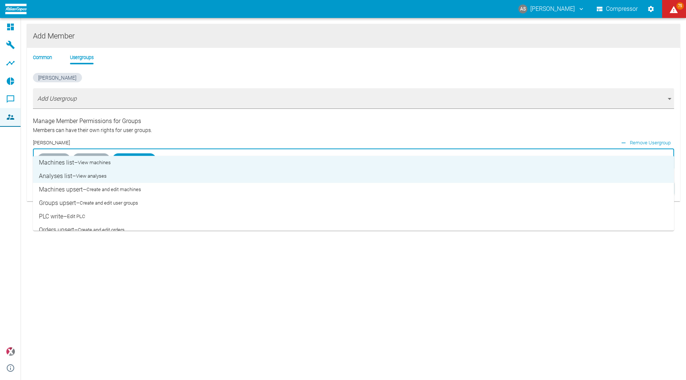
scroll to position [60, 0]
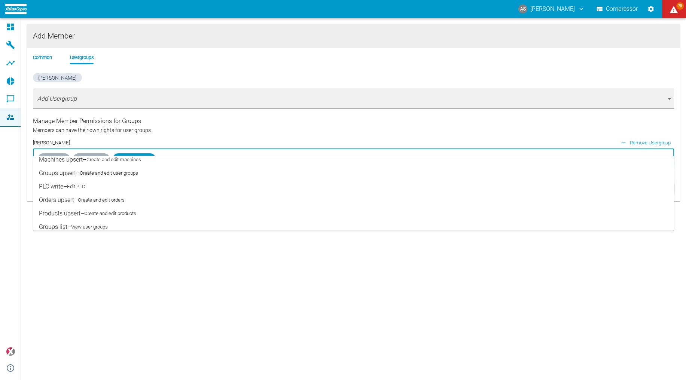
click at [297, 255] on div "Add Member Common Usergroups [PERSON_NAME] Add Usergroup [object Object] Manage…" at bounding box center [353, 199] width 665 height 362
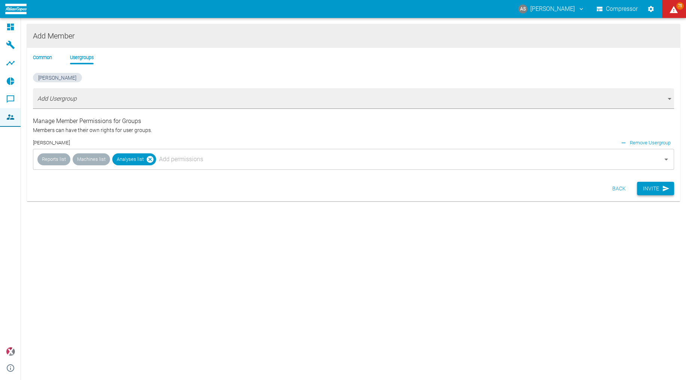
click at [657, 182] on button "Invite" at bounding box center [655, 189] width 37 height 14
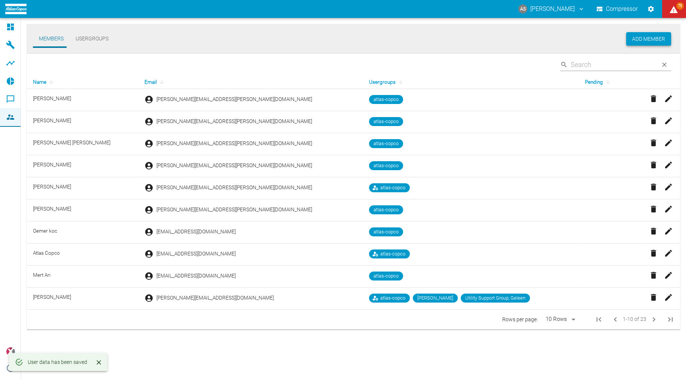
click at [653, 38] on button "Add Member" at bounding box center [648, 39] width 45 height 14
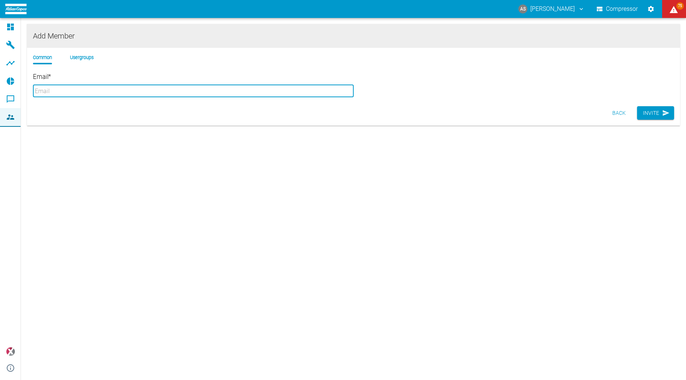
click at [135, 87] on input "Email *" at bounding box center [193, 91] width 321 height 12
paste input "[EMAIL_ADDRESS][PERSON_NAME][DOMAIN_NAME]"
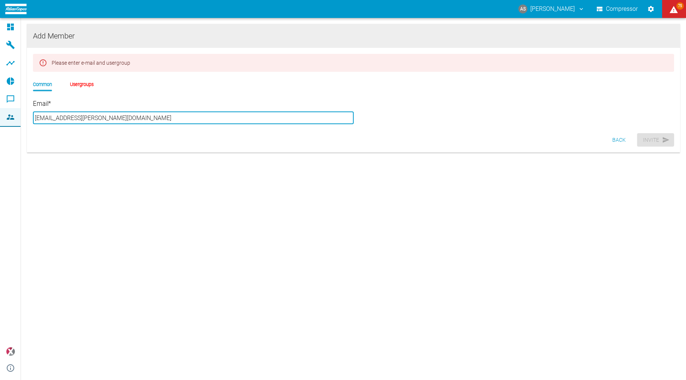
type input "[EMAIL_ADDRESS][PERSON_NAME][DOMAIN_NAME]"
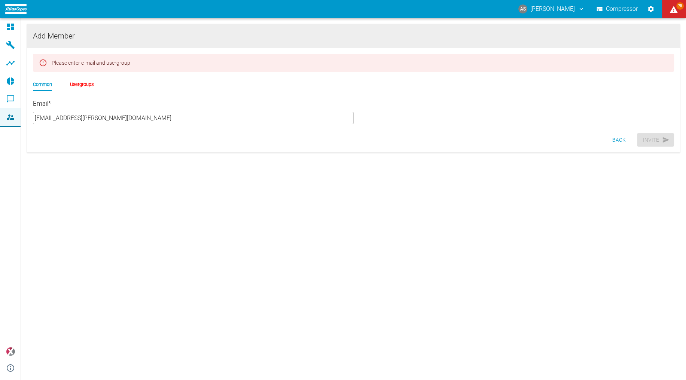
click at [77, 81] on li "Usergroups" at bounding box center [82, 84] width 24 height 7
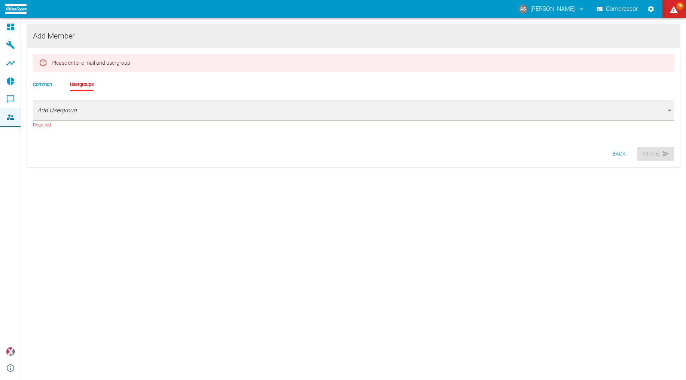
click at [61, 105] on body "AS [PERSON_NAME] Compressor 76 Dashboard Machines Analyses Reports Comments Mem…" at bounding box center [343, 190] width 686 height 380
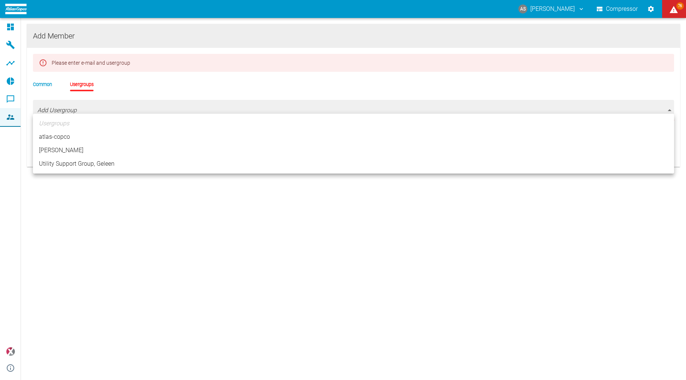
click at [46, 144] on li "[PERSON_NAME]" at bounding box center [353, 150] width 641 height 13
type input "[object Object]"
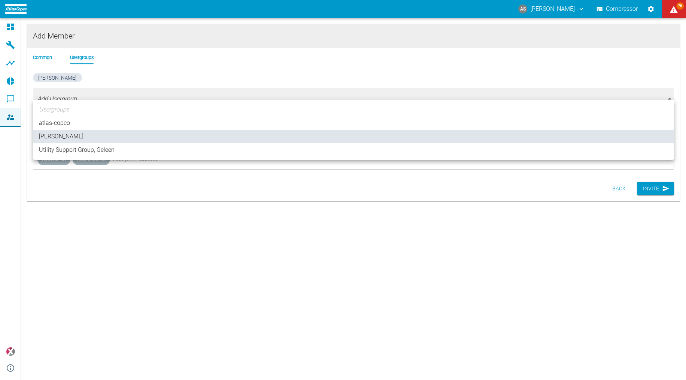
click at [81, 177] on div at bounding box center [343, 190] width 686 height 380
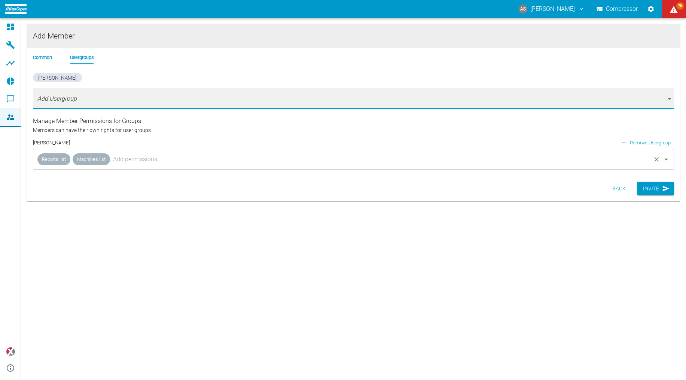
click at [122, 152] on input "text" at bounding box center [380, 159] width 539 height 14
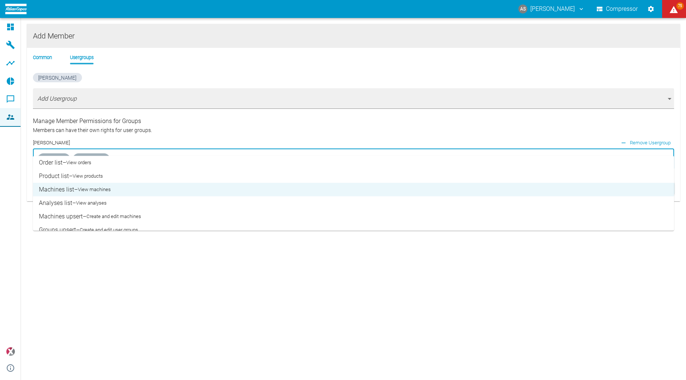
scroll to position [3, 0]
click at [64, 197] on li "Analyses list – View analyses" at bounding box center [353, 203] width 641 height 13
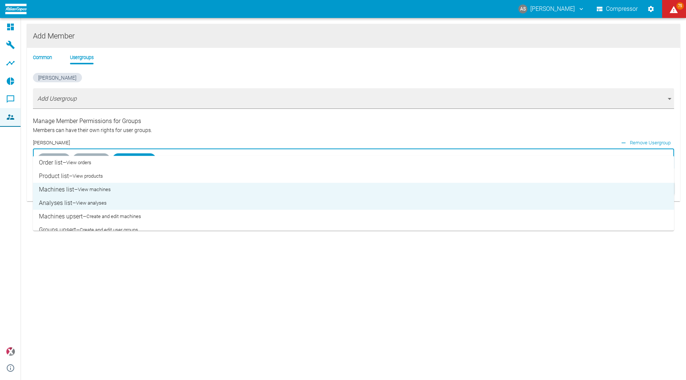
drag, startPoint x: 535, startPoint y: 263, endPoint x: 538, endPoint y: 260, distance: 4.2
click at [536, 262] on div "Add Member Common Usergroups [PERSON_NAME] Add Usergroup [object Object] Manage…" at bounding box center [353, 199] width 665 height 362
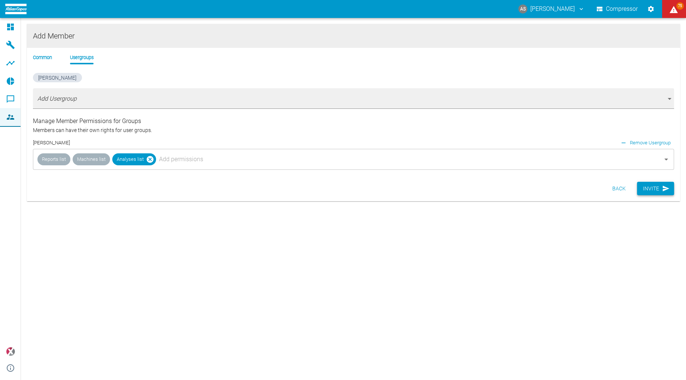
click at [661, 182] on button "Invite" at bounding box center [655, 189] width 37 height 14
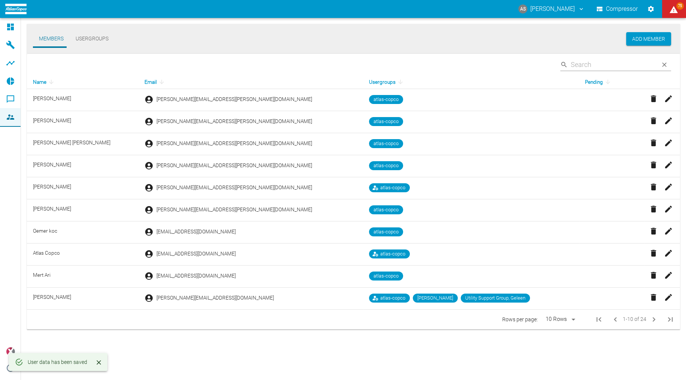
click at [171, 67] on div "​" at bounding box center [353, 64] width 653 height 21
click at [659, 37] on button "Add Member" at bounding box center [648, 39] width 45 height 14
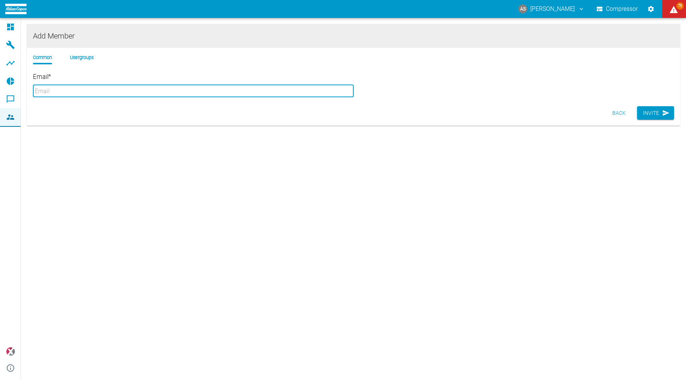
click at [88, 86] on input "Email *" at bounding box center [193, 91] width 321 height 12
paste input "[PERSON_NAME][EMAIL_ADDRESS][PERSON_NAME][DOMAIN_NAME]"
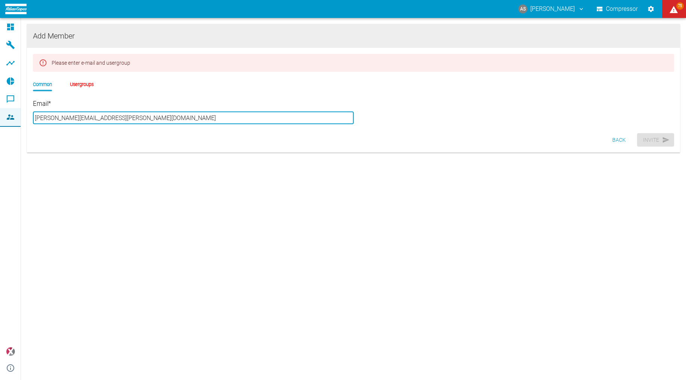
type input "[PERSON_NAME][EMAIL_ADDRESS][PERSON_NAME][DOMAIN_NAME]"
click at [74, 81] on li "Usergroups" at bounding box center [82, 84] width 24 height 7
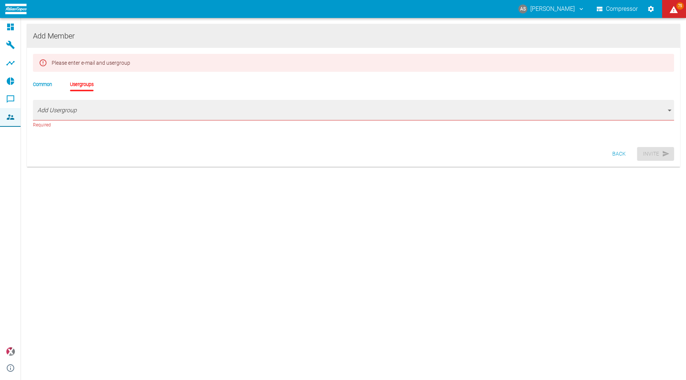
click at [70, 81] on li "Usergroups" at bounding box center [82, 84] width 24 height 7
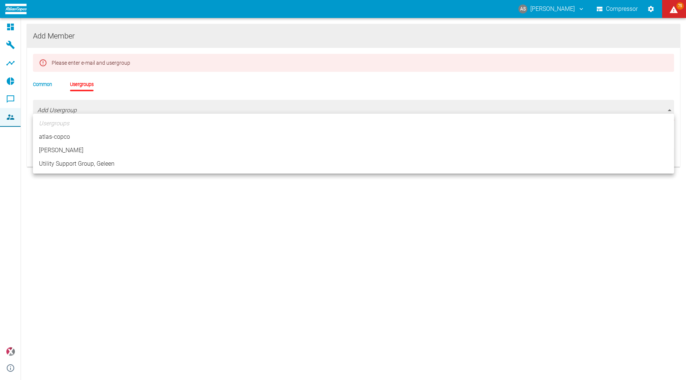
click at [54, 103] on body "AS [PERSON_NAME] Compressor 75 Dashboard Machines Analyses Reports Comments Mem…" at bounding box center [343, 190] width 686 height 380
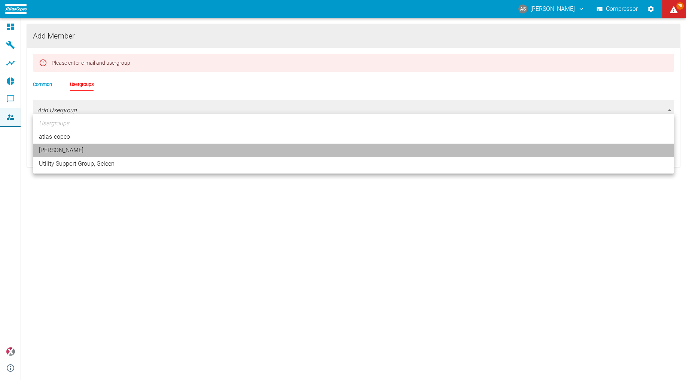
click at [41, 145] on li "[PERSON_NAME]" at bounding box center [353, 150] width 641 height 13
type input "[object Object]"
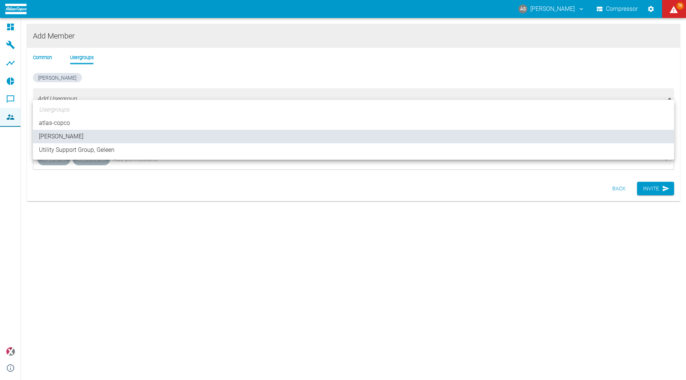
click at [574, 170] on div at bounding box center [343, 190] width 686 height 380
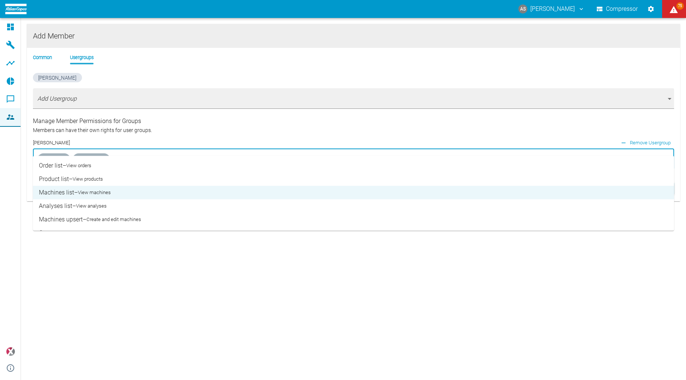
click at [197, 152] on input "text" at bounding box center [380, 159] width 539 height 14
click at [64, 200] on li "Analyses list – View analyses" at bounding box center [353, 206] width 641 height 13
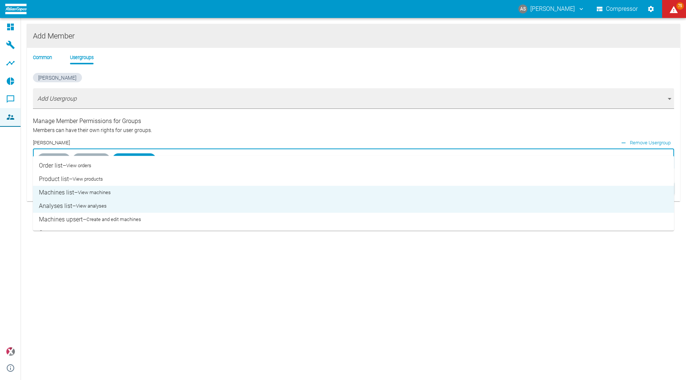
click at [92, 176] on li "Product list – View products" at bounding box center [353, 179] width 641 height 13
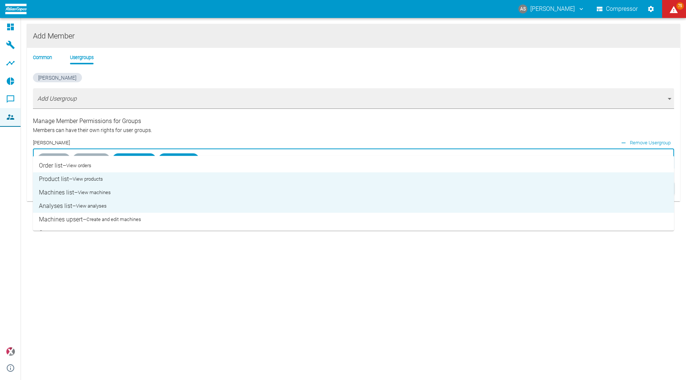
click at [417, 309] on div "Add Member Common Usergroups [PERSON_NAME] Add Usergroup [object Object] Manage…" at bounding box center [353, 199] width 665 height 362
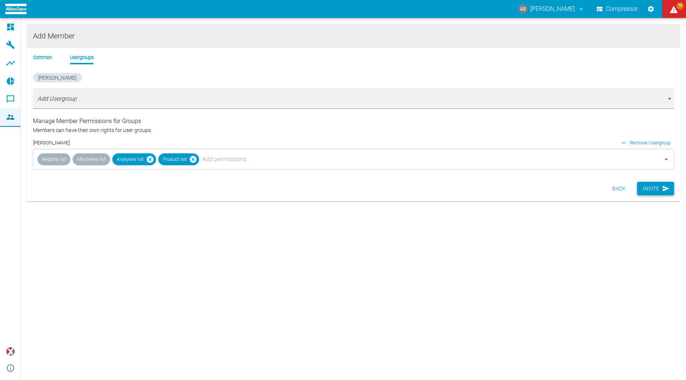
click at [665, 186] on icon "button" at bounding box center [666, 189] width 7 height 6
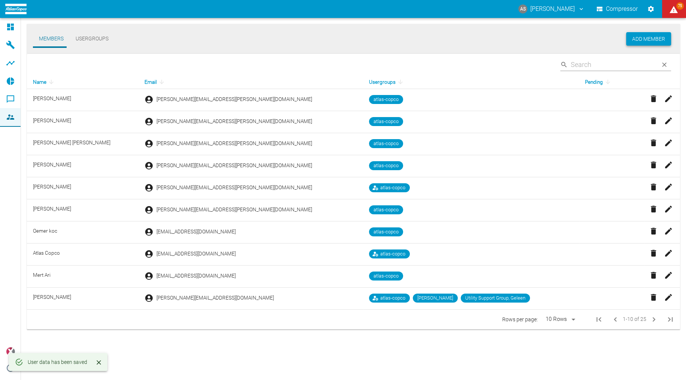
click at [668, 37] on button "Add Member" at bounding box center [648, 39] width 45 height 14
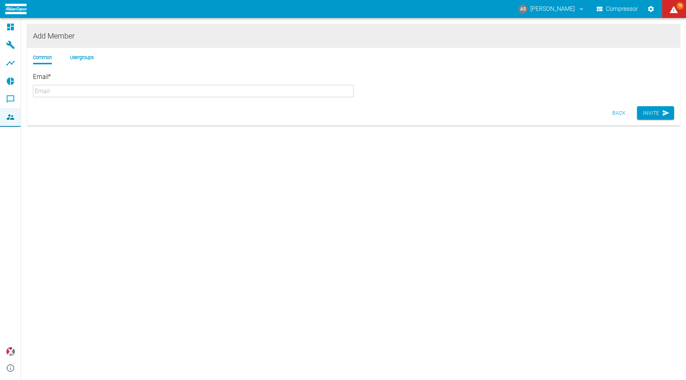
click at [79, 85] on input "Email *" at bounding box center [193, 91] width 321 height 12
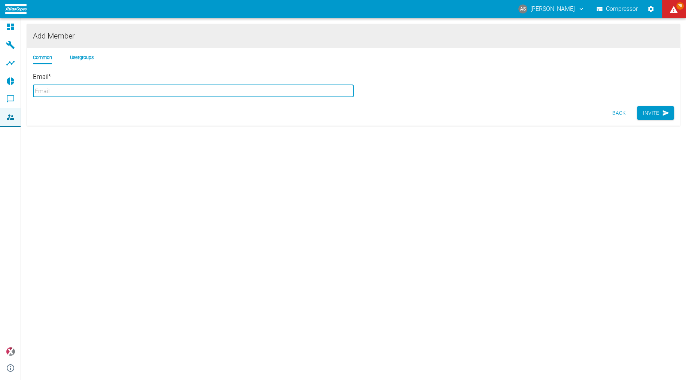
paste input "[EMAIL_ADDRESS][PERSON_NAME][DOMAIN_NAME]"
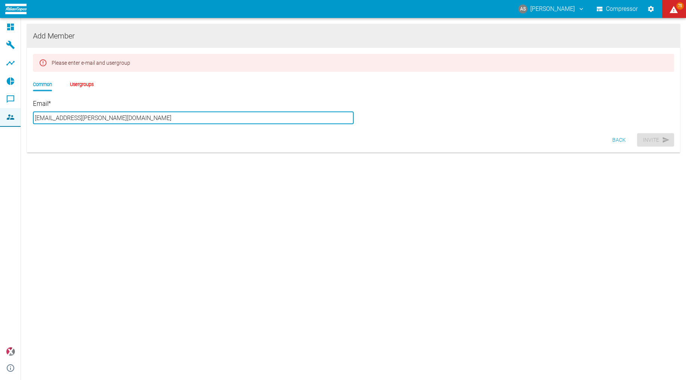
type input "[EMAIL_ADDRESS][PERSON_NAME][DOMAIN_NAME]"
click at [74, 81] on li "Usergroups" at bounding box center [82, 84] width 24 height 7
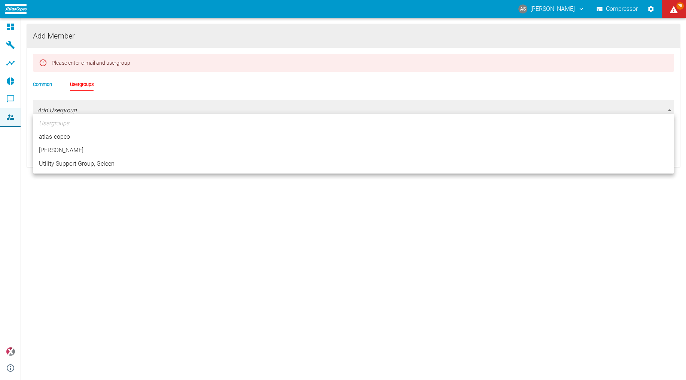
click at [58, 106] on body "AS [PERSON_NAME] Compressor 75 Dashboard Machines Analyses Reports Comments Mem…" at bounding box center [343, 190] width 686 height 380
click at [48, 144] on li "[PERSON_NAME]" at bounding box center [353, 150] width 641 height 13
type input "[object Object]"
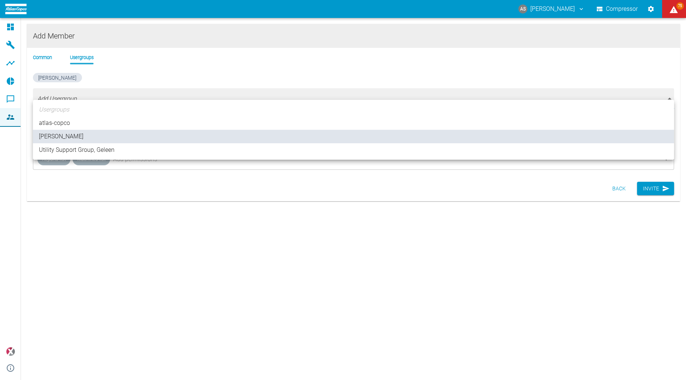
click at [49, 177] on div at bounding box center [343, 190] width 686 height 380
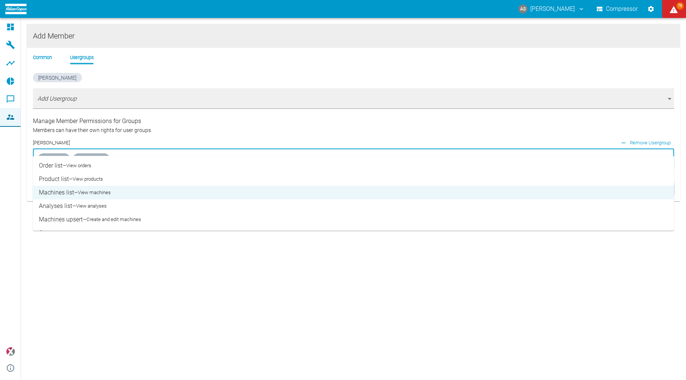
click at [113, 152] on input "text" at bounding box center [380, 159] width 539 height 14
click at [63, 200] on li "Analyses list – View analyses" at bounding box center [353, 206] width 641 height 13
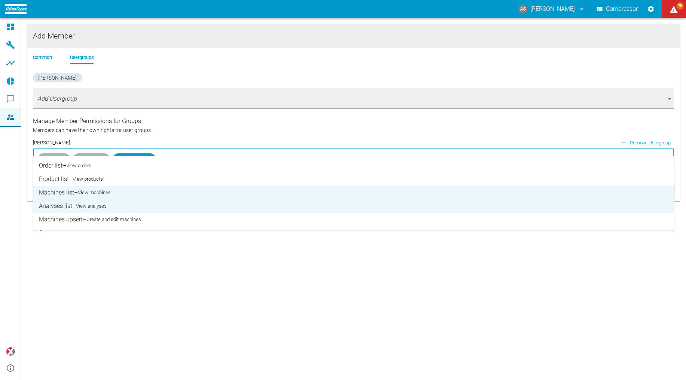
click at [73, 176] on small "View products" at bounding box center [88, 179] width 30 height 7
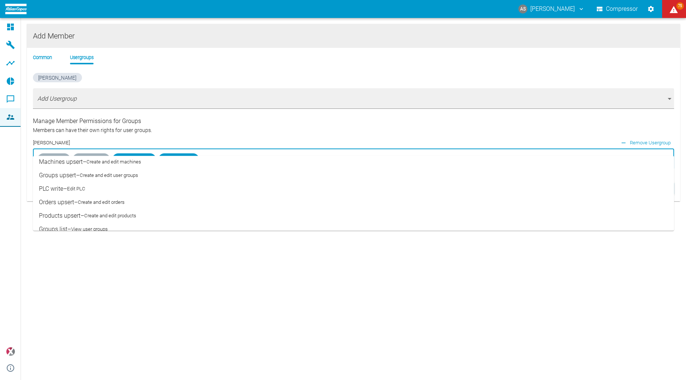
scroll to position [60, 0]
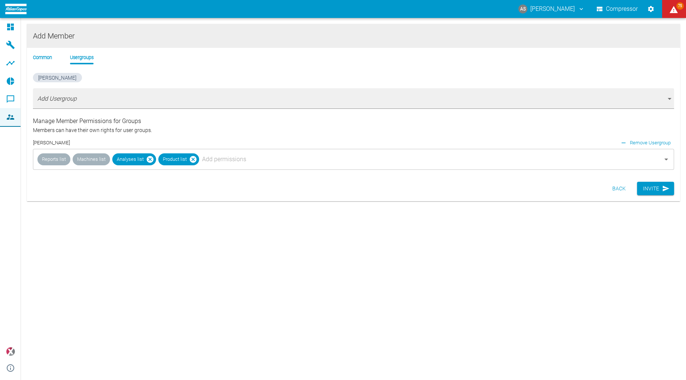
click at [407, 318] on div "Add Member Common Usergroups [PERSON_NAME] Add Usergroup [object Object] Manage…" at bounding box center [353, 199] width 665 height 362
click at [650, 182] on button "Invite" at bounding box center [655, 189] width 37 height 14
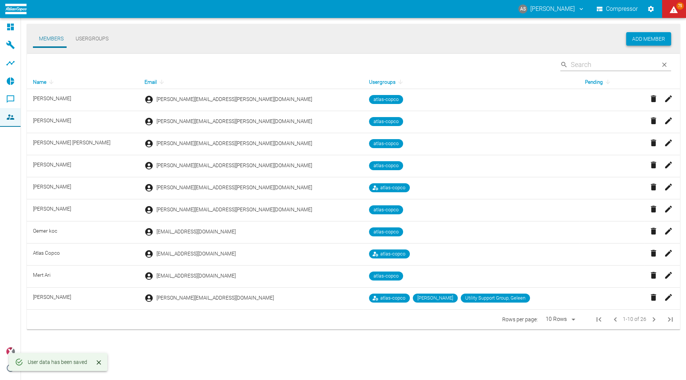
click at [645, 37] on button "Add Member" at bounding box center [648, 39] width 45 height 14
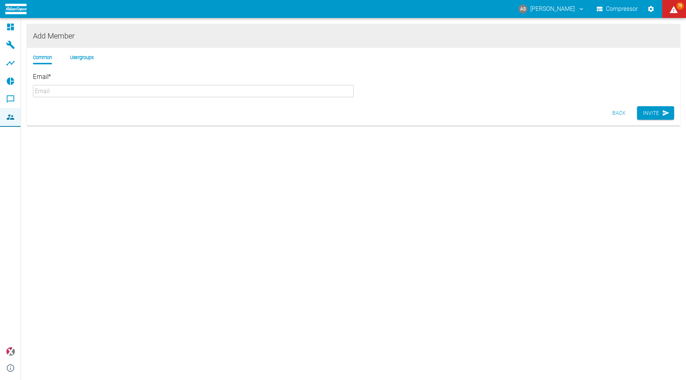
click at [64, 87] on input "Email *" at bounding box center [193, 91] width 321 height 12
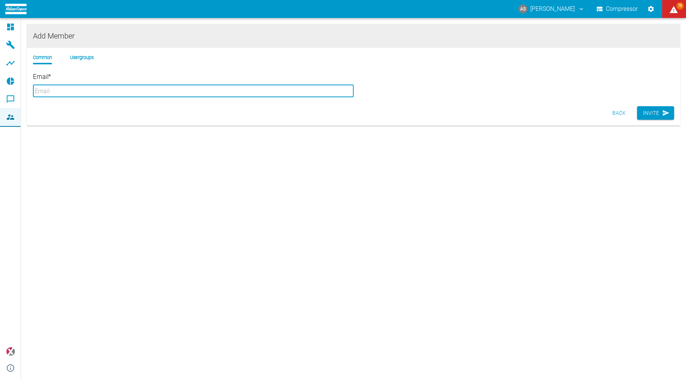
paste input "[EMAIL_ADDRESS][PERSON_NAME][DOMAIN_NAME]"
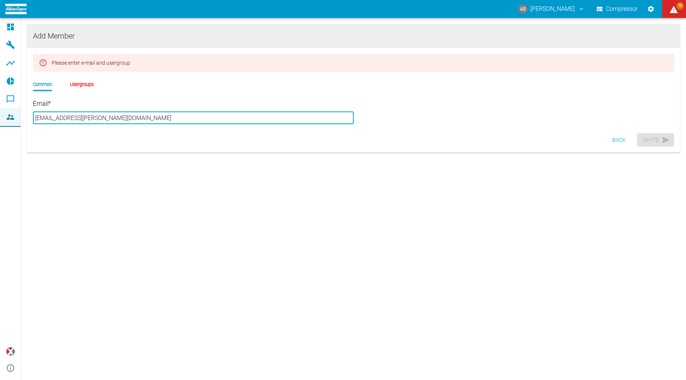
type input "[EMAIL_ADDRESS][PERSON_NAME][DOMAIN_NAME]"
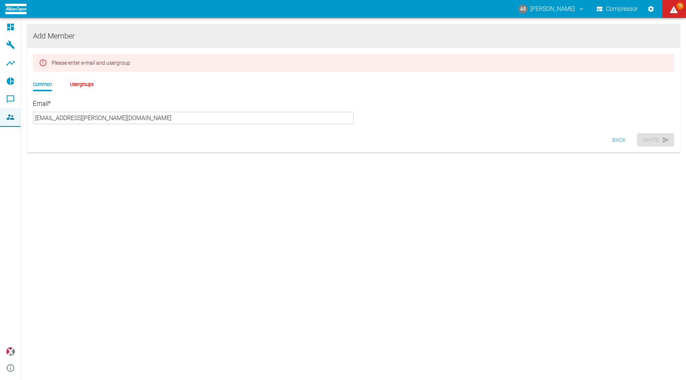
click at [70, 81] on li "Usergroups" at bounding box center [82, 84] width 24 height 7
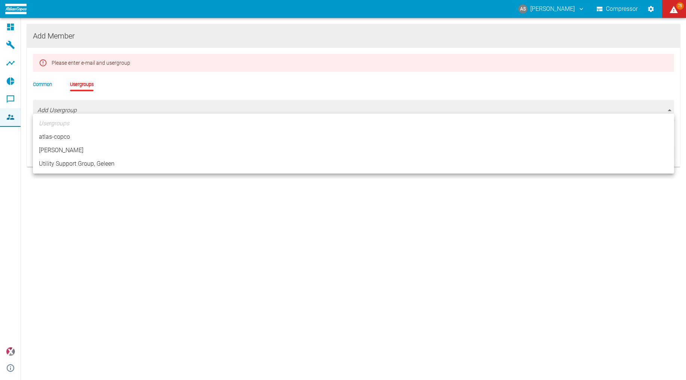
click at [60, 106] on body "AS [PERSON_NAME] Compressor 75 Dashboard Machines Analyses Reports Comments Mem…" at bounding box center [343, 190] width 686 height 380
click at [48, 144] on li "[PERSON_NAME]" at bounding box center [353, 150] width 641 height 13
type input "[object Object]"
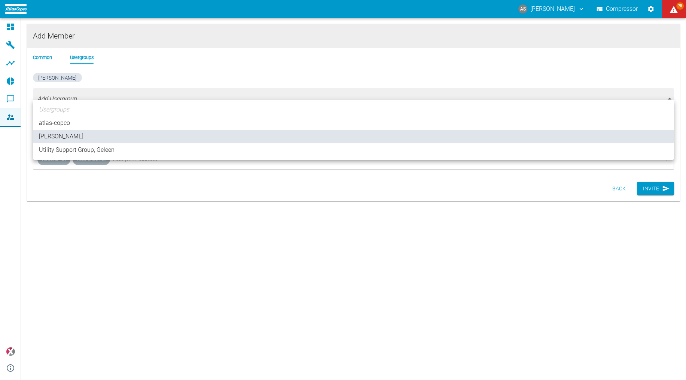
click at [67, 180] on div at bounding box center [343, 190] width 686 height 380
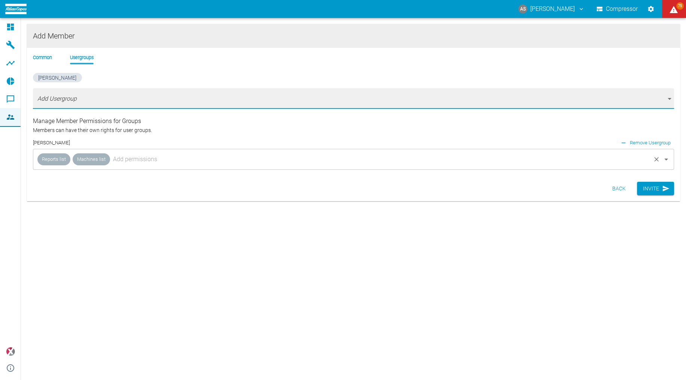
click at [111, 152] on input "text" at bounding box center [380, 159] width 539 height 14
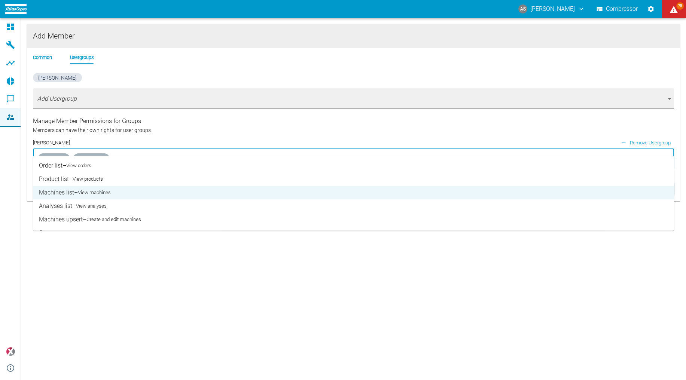
click at [58, 177] on li "Product list – View products" at bounding box center [353, 179] width 641 height 13
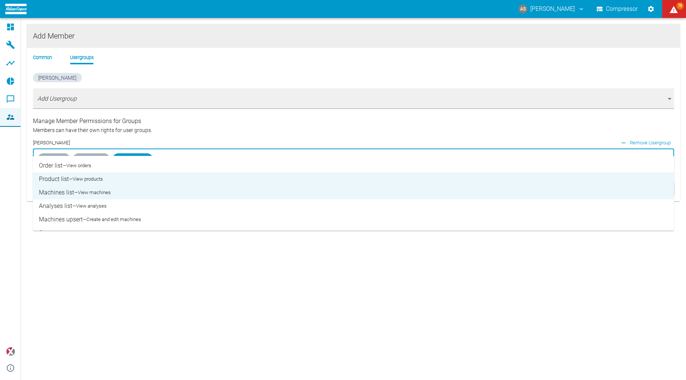
click at [61, 200] on li "Analyses list – View analyses" at bounding box center [353, 206] width 641 height 13
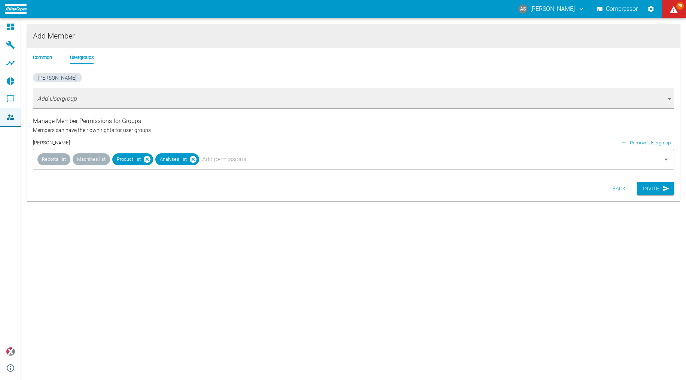
click at [174, 291] on div "Add Member Common Usergroups [PERSON_NAME] Add Usergroup [object Object] Manage…" at bounding box center [353, 199] width 665 height 362
click at [658, 182] on button "Invite" at bounding box center [655, 189] width 37 height 14
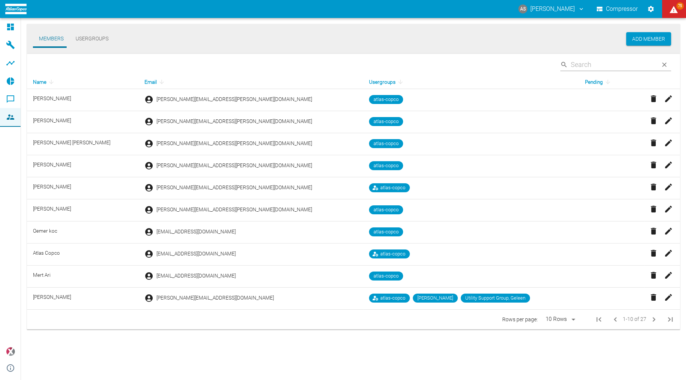
click at [153, 15] on div "AS [PERSON_NAME] Compressor 75" at bounding box center [343, 9] width 686 height 18
